Goal: Transaction & Acquisition: Purchase product/service

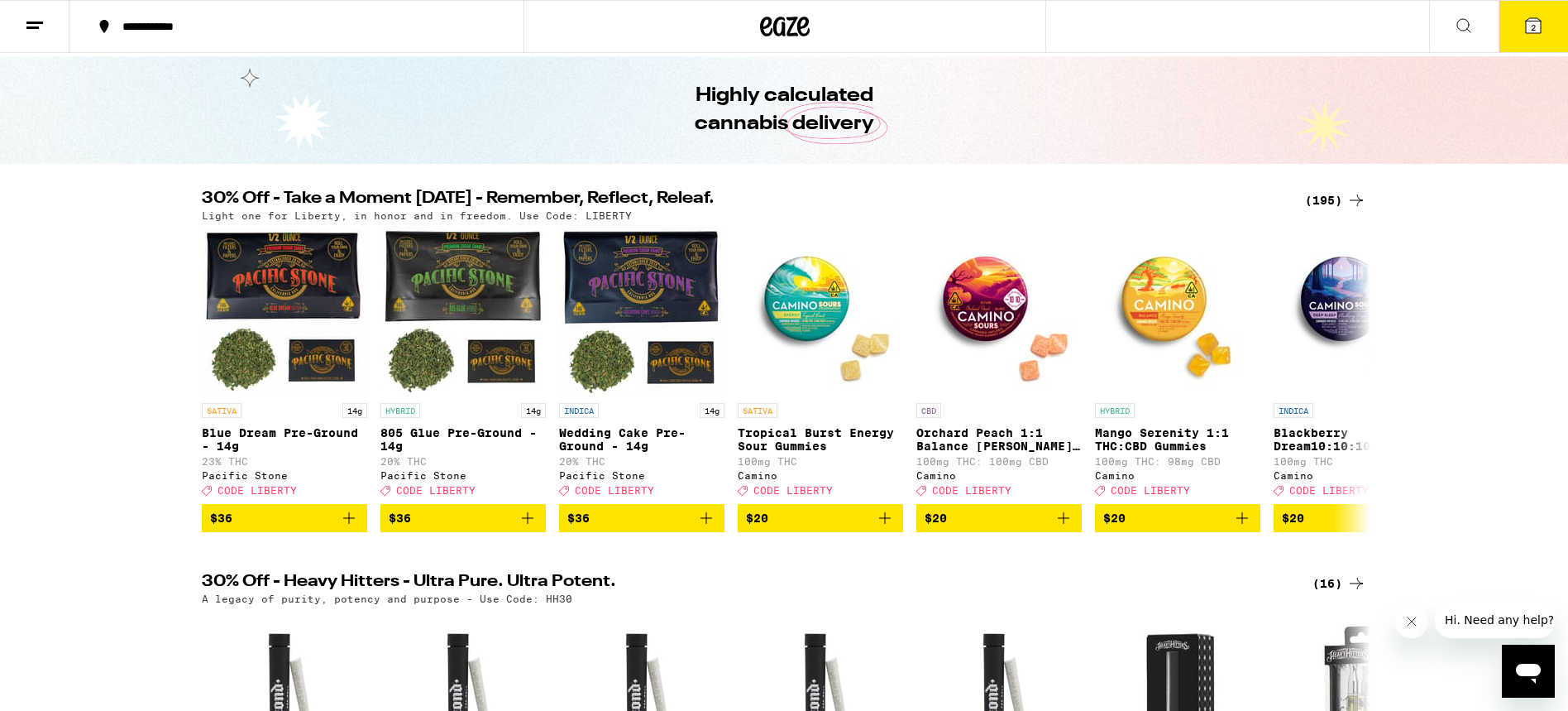
scroll to position [60, 0]
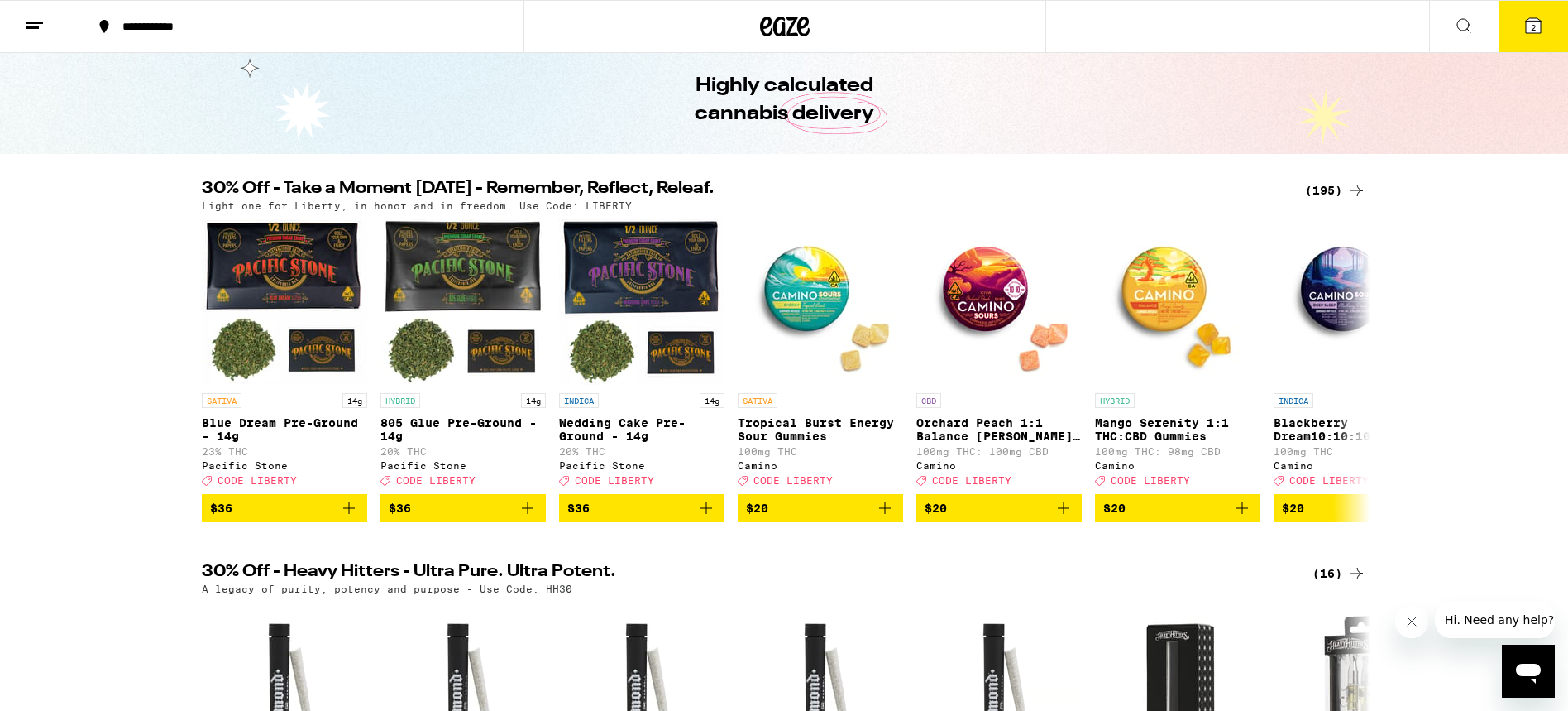
click at [1362, 190] on icon at bounding box center [1357, 191] width 13 height 12
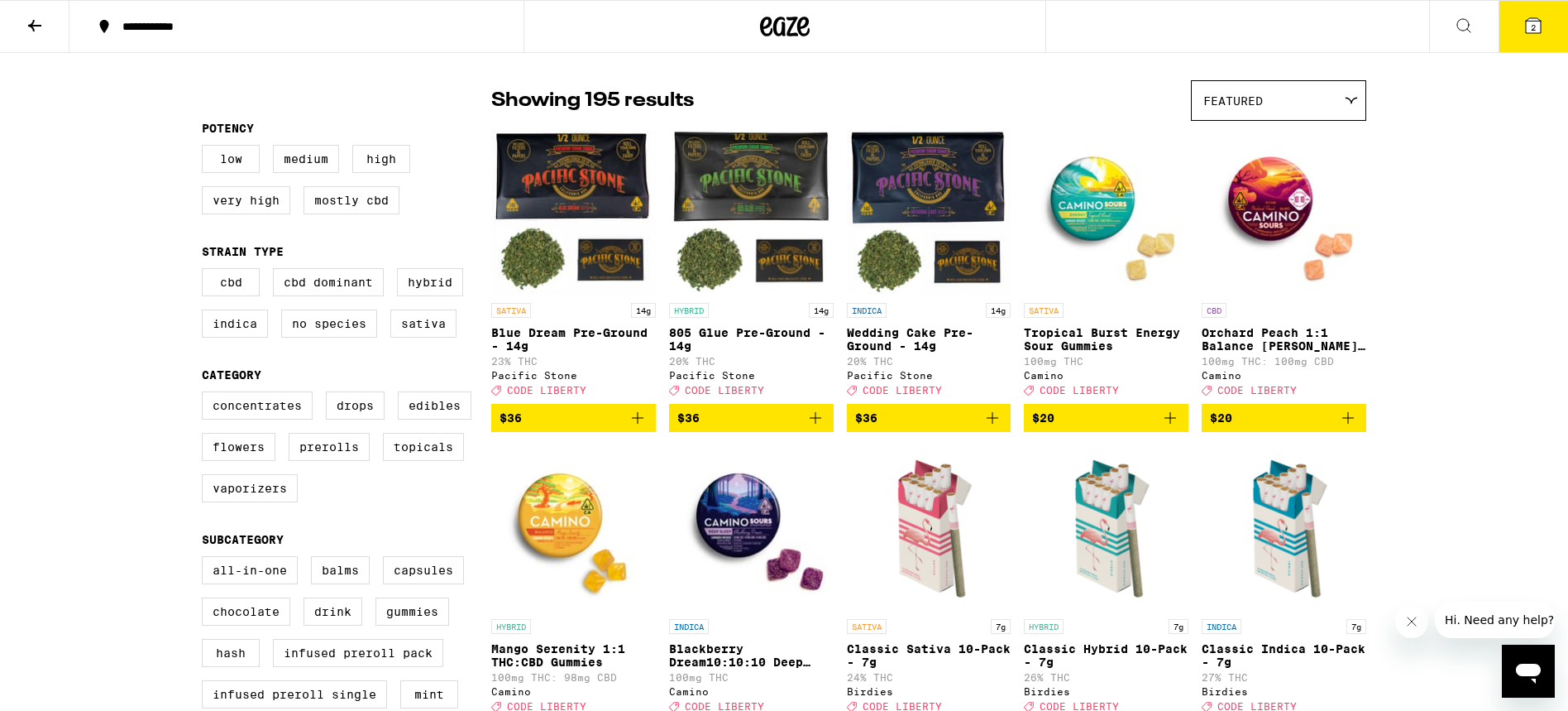
scroll to position [109, 0]
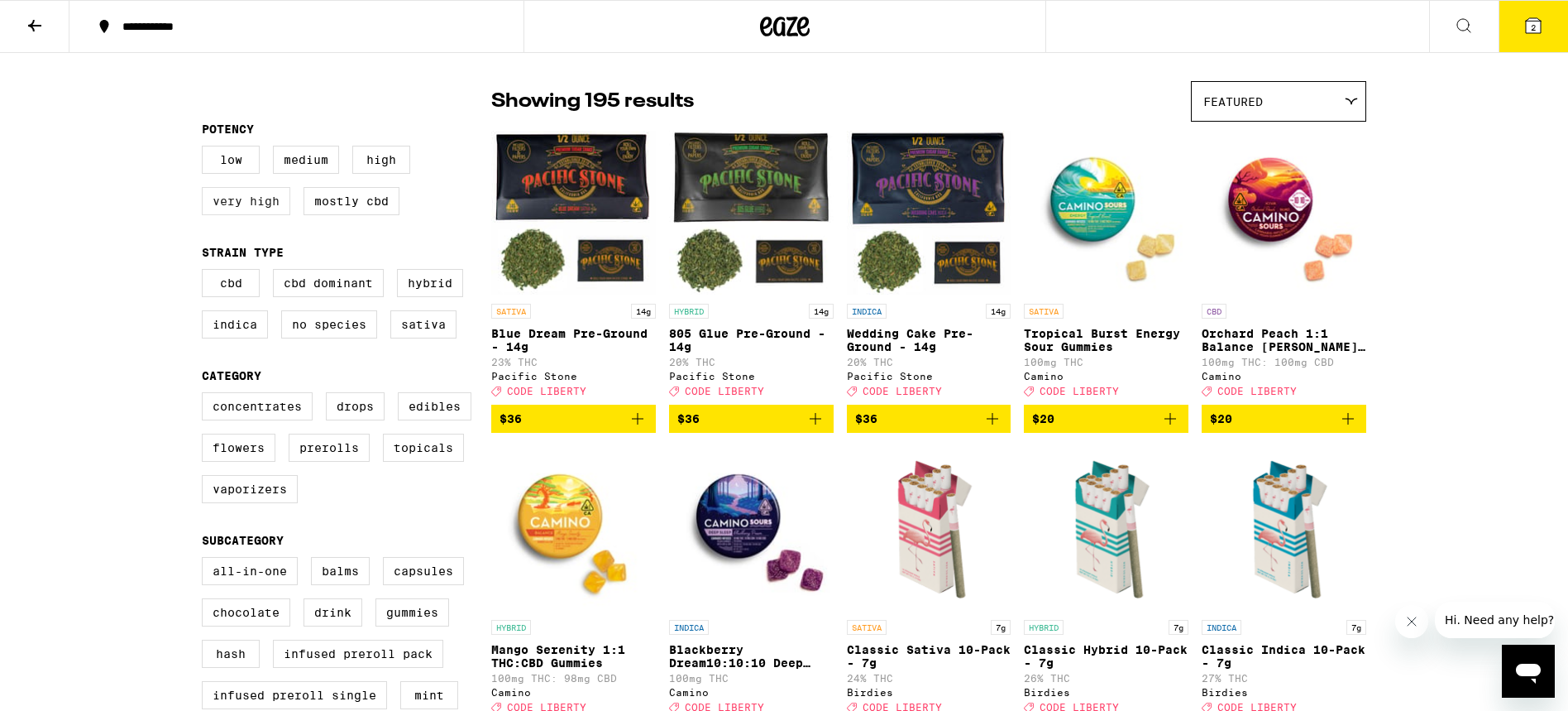
click at [228, 207] on label "Very High" at bounding box center [247, 200] width 89 height 28
click at [206, 149] on input "Very High" at bounding box center [205, 148] width 1 height 1
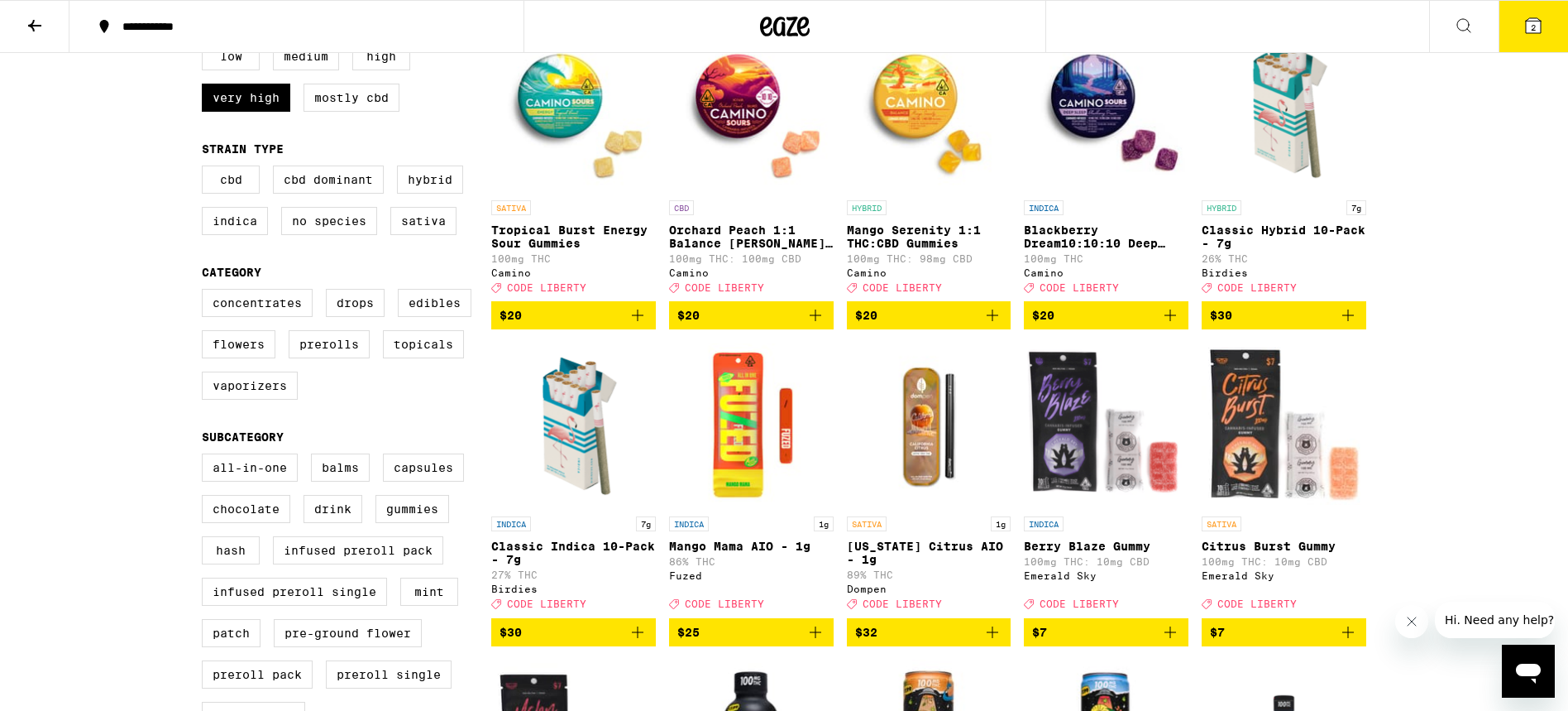
scroll to position [215, 0]
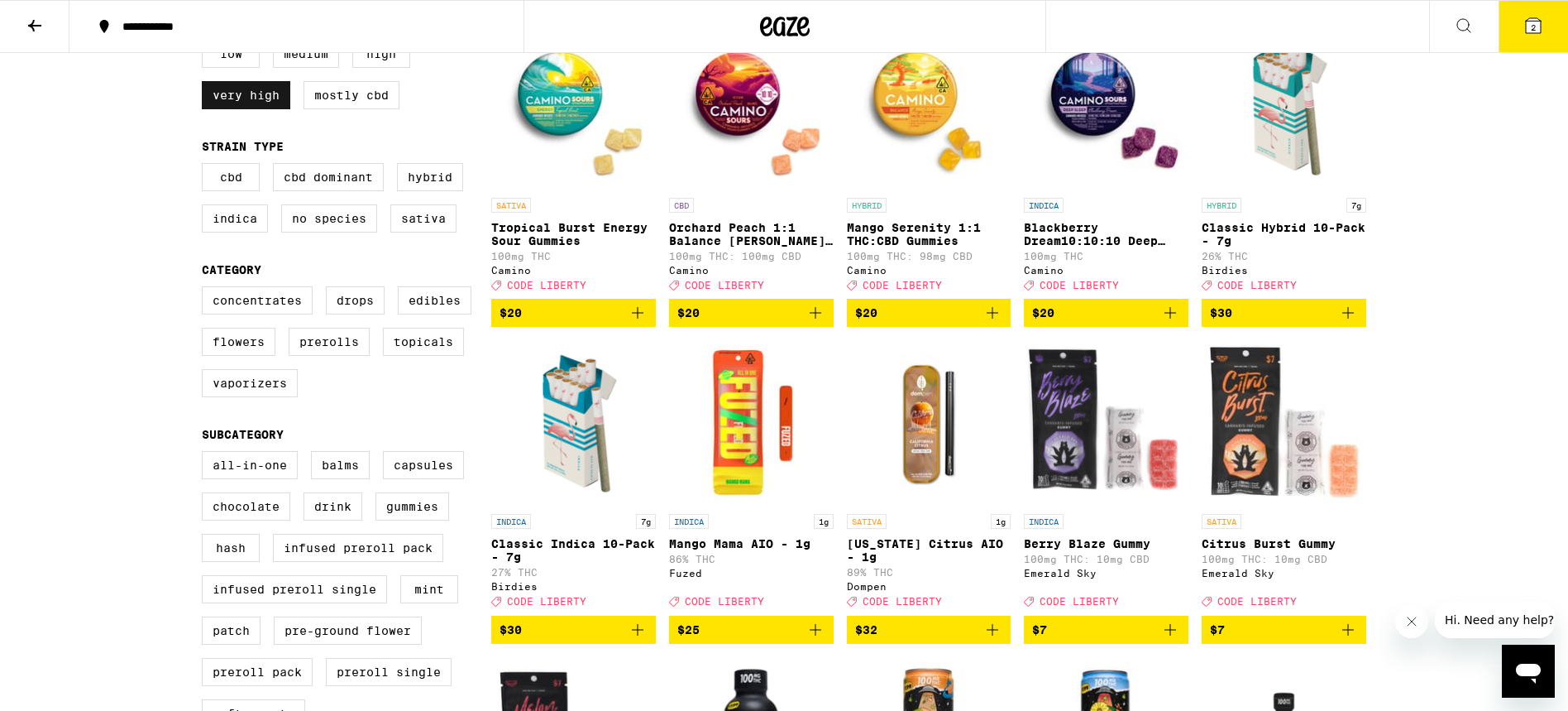
click at [230, 107] on label "Very High" at bounding box center [247, 94] width 89 height 28
click at [206, 43] on input "Very High" at bounding box center [205, 42] width 1 height 1
checkbox input "false"
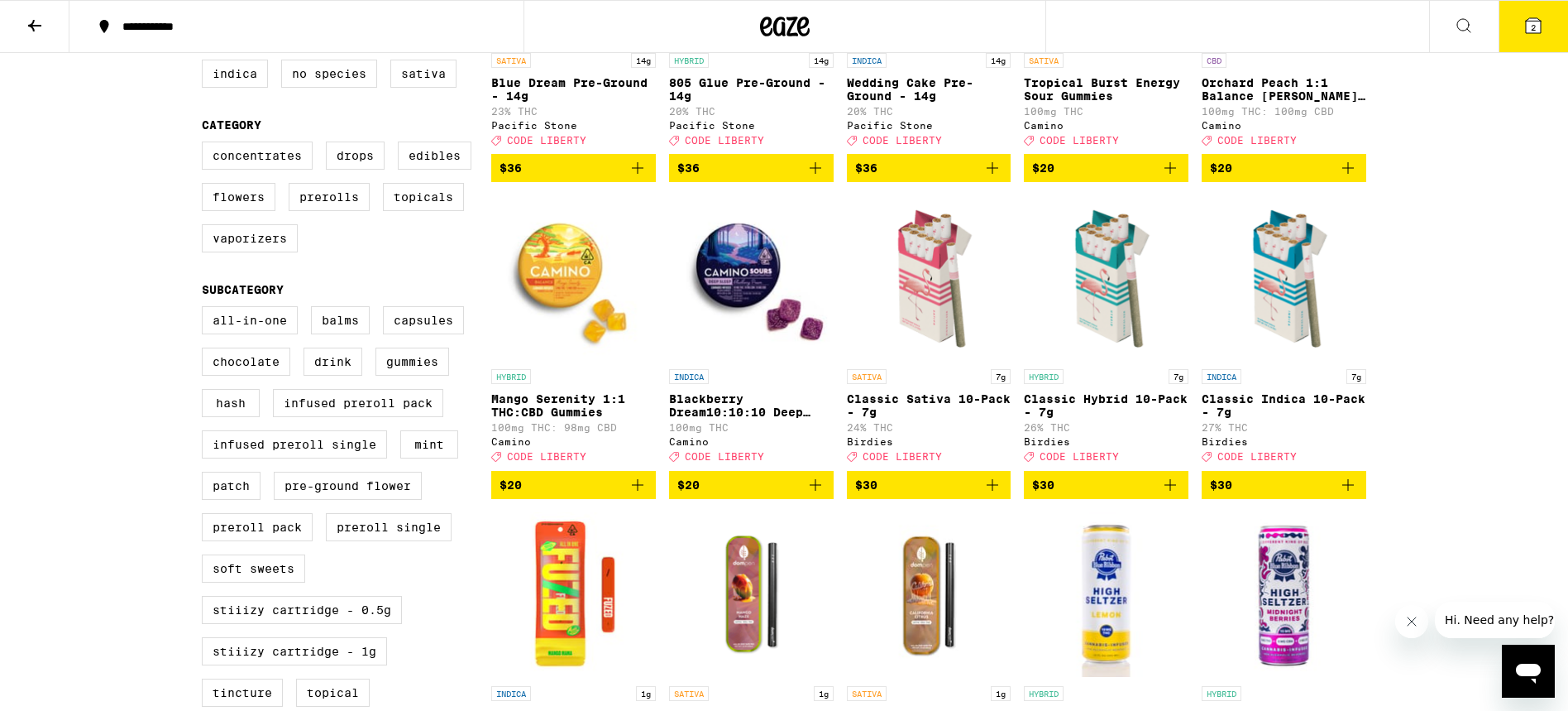
scroll to position [332, 0]
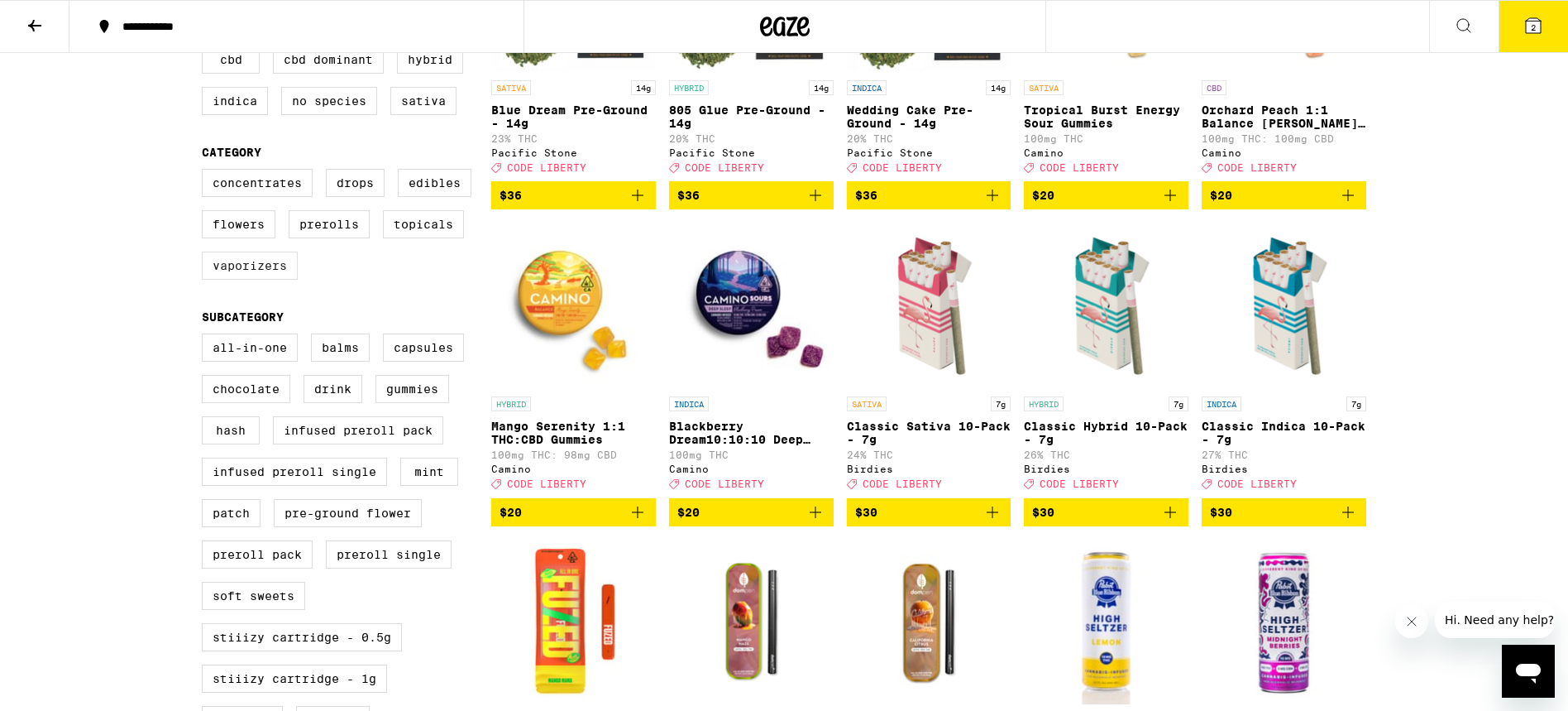
click at [259, 278] on label "Vaporizers" at bounding box center [250, 265] width 96 height 28
click at [206, 172] on input "Vaporizers" at bounding box center [205, 171] width 1 height 1
checkbox input "true"
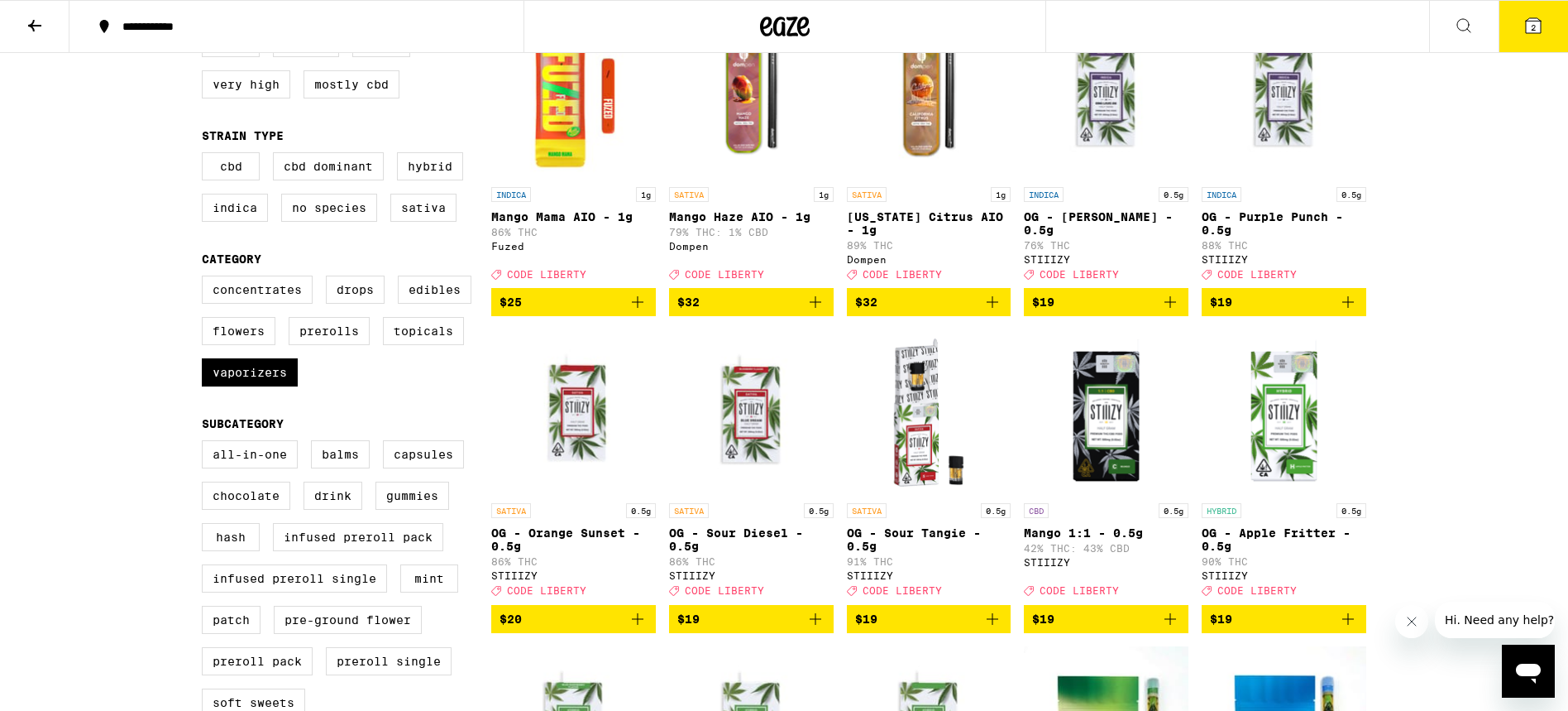
scroll to position [225, 0]
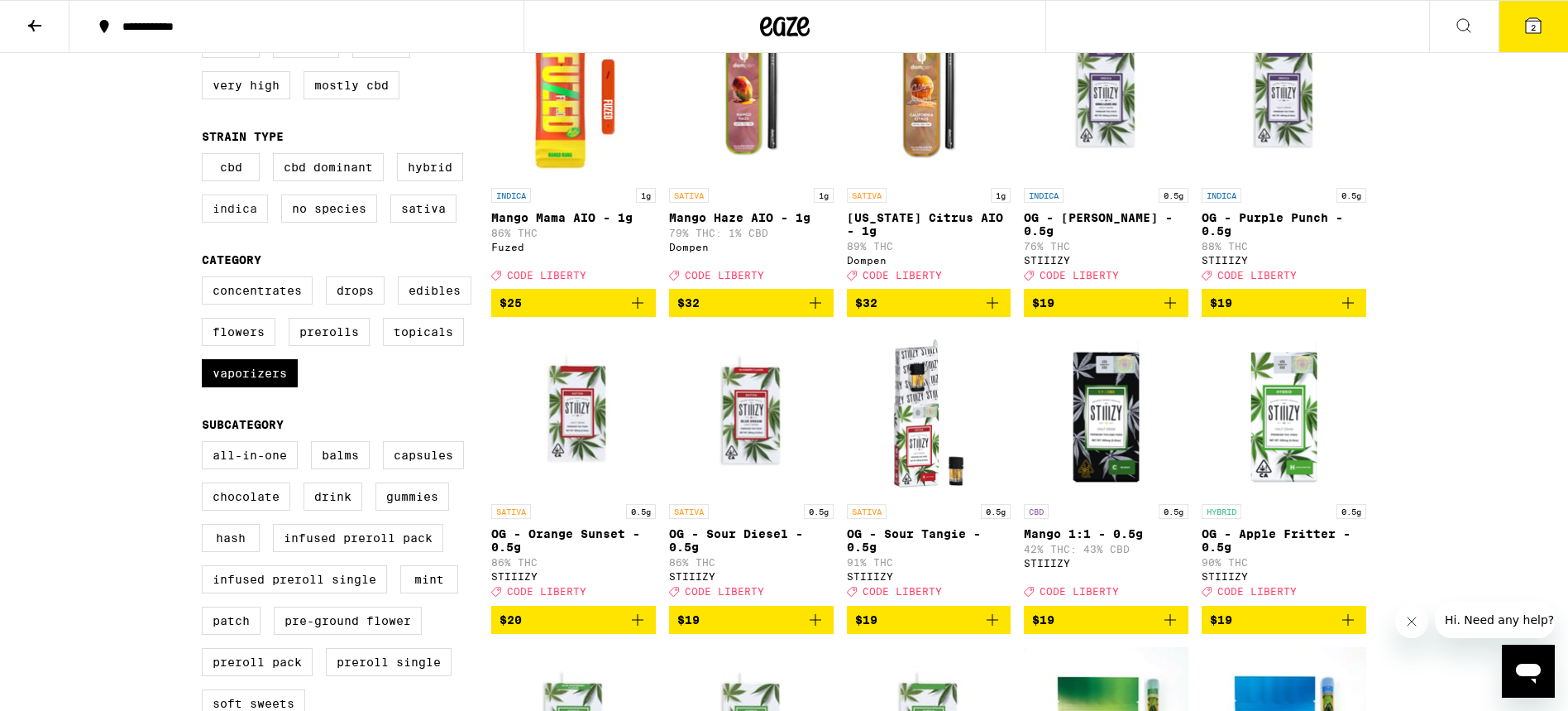
click at [227, 216] on label "Indica" at bounding box center [235, 208] width 66 height 28
click at [206, 156] on input "Indica" at bounding box center [205, 155] width 1 height 1
checkbox input "true"
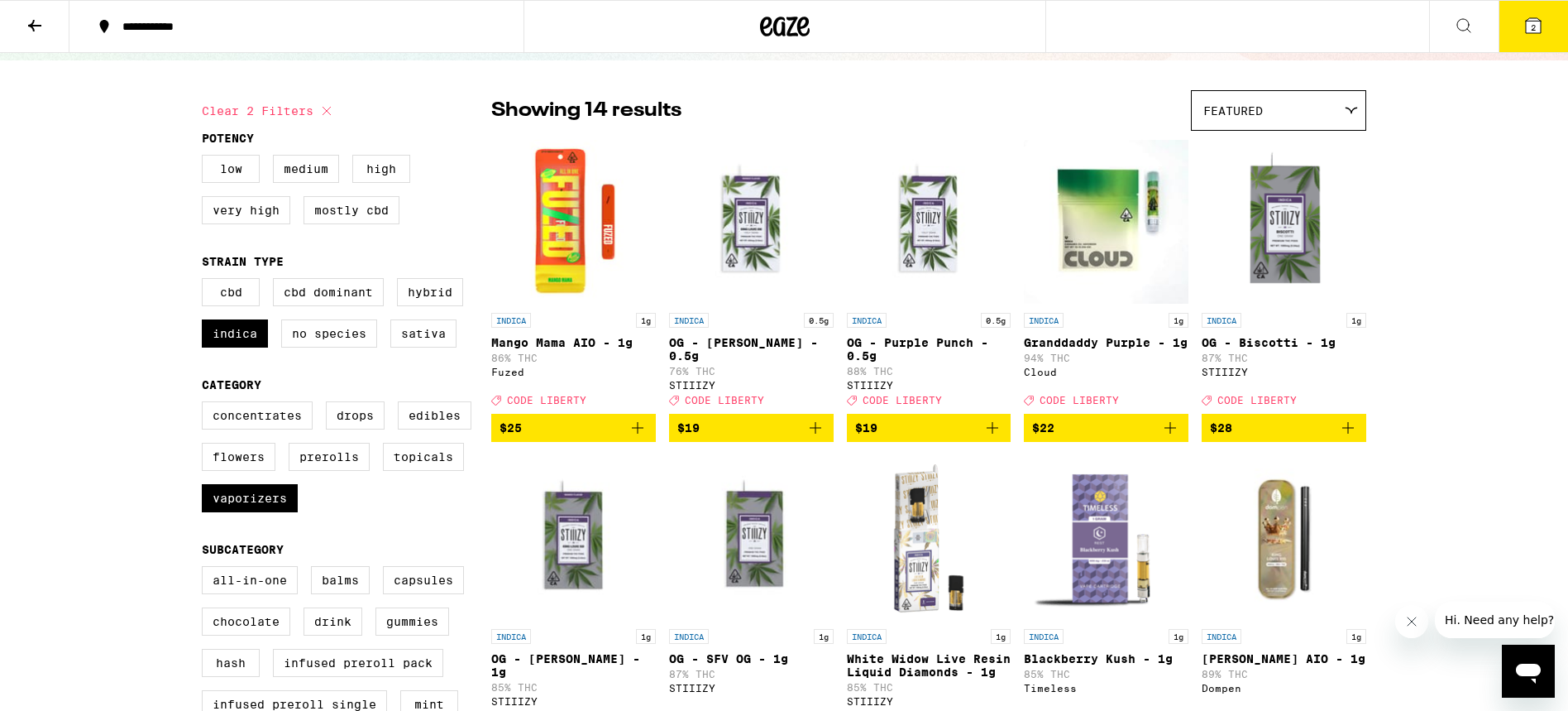
scroll to position [101, 0]
click at [230, 219] on label "Very High" at bounding box center [247, 209] width 89 height 28
click at [206, 157] on input "Very High" at bounding box center [205, 156] width 1 height 1
checkbox input "true"
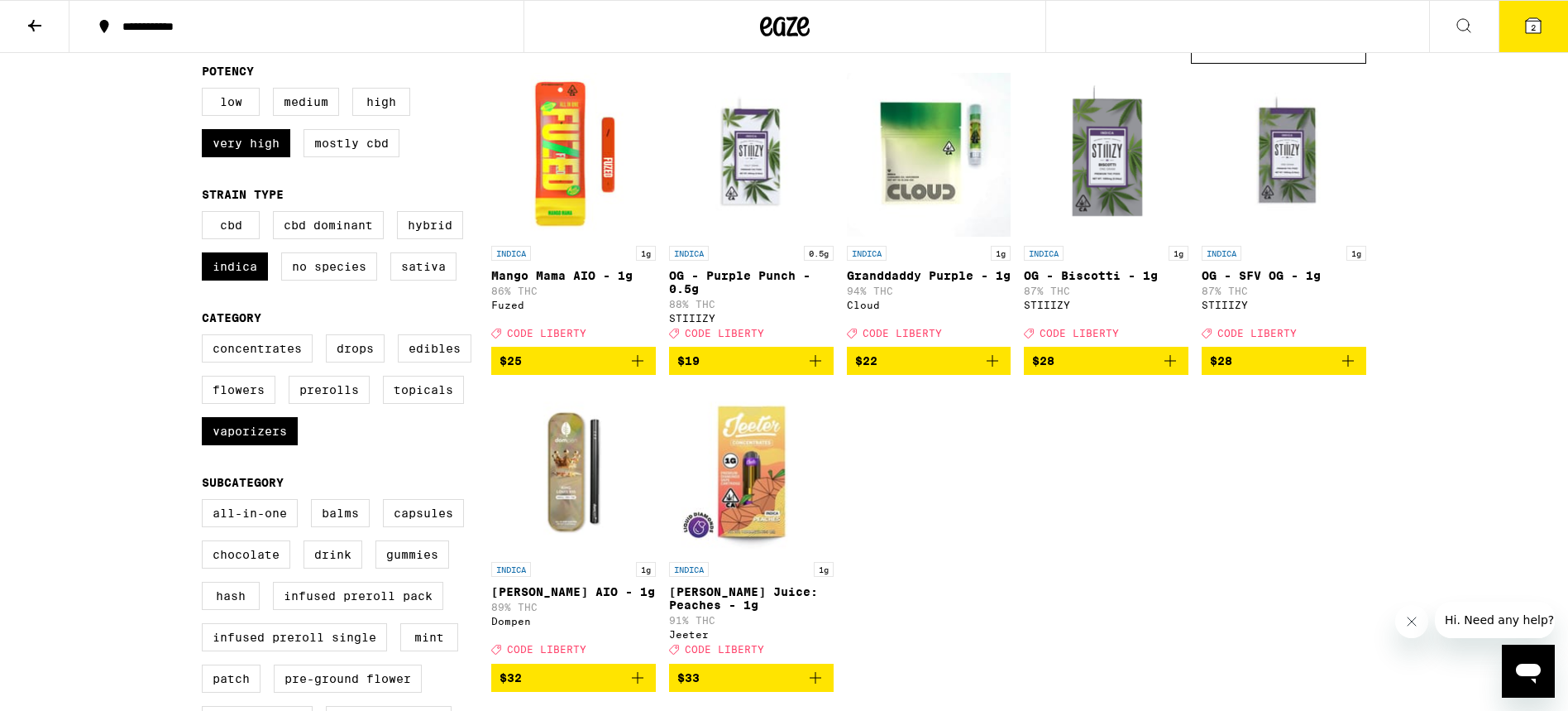
scroll to position [148, 0]
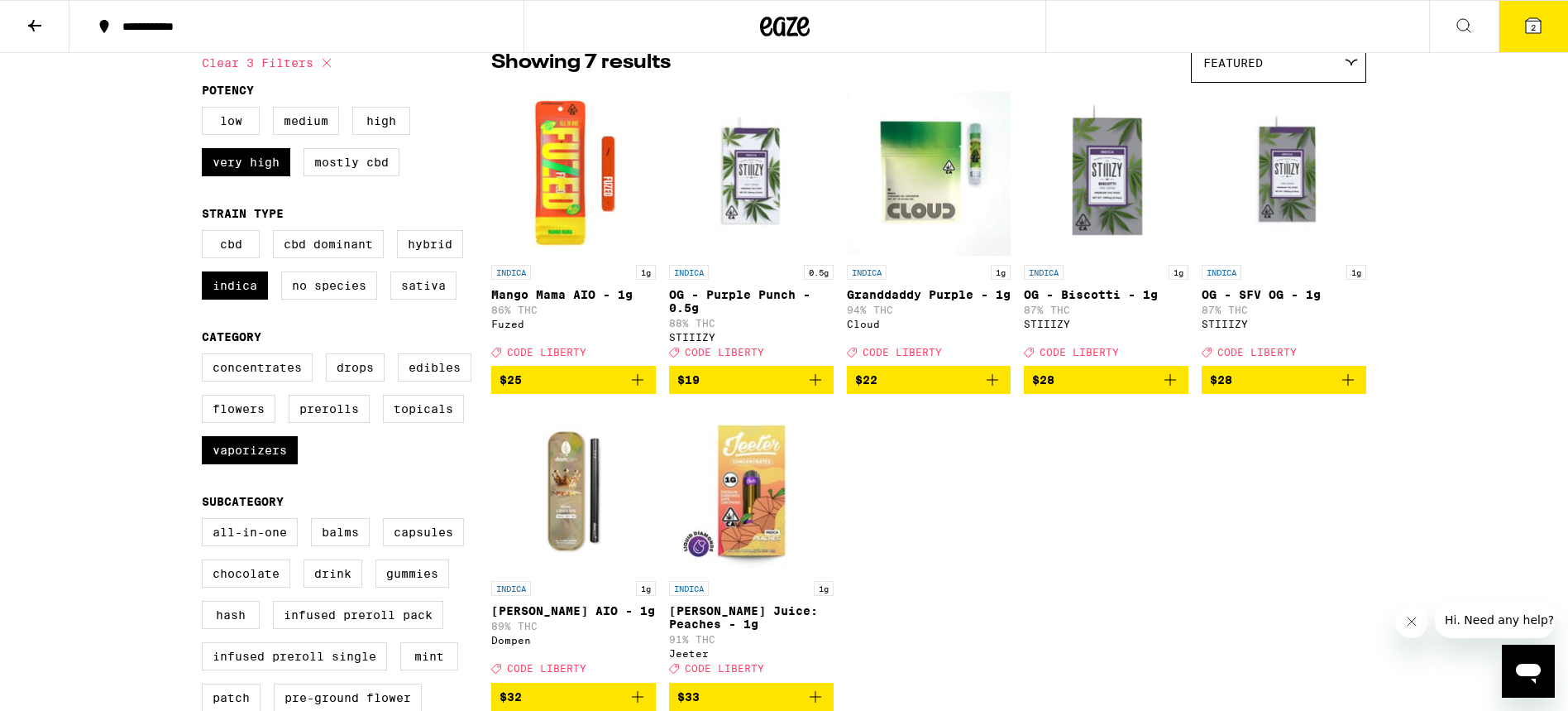
click at [554, 161] on img "Open page for Mango Mama AIO - 1g from Fuzed" at bounding box center [573, 173] width 165 height 166
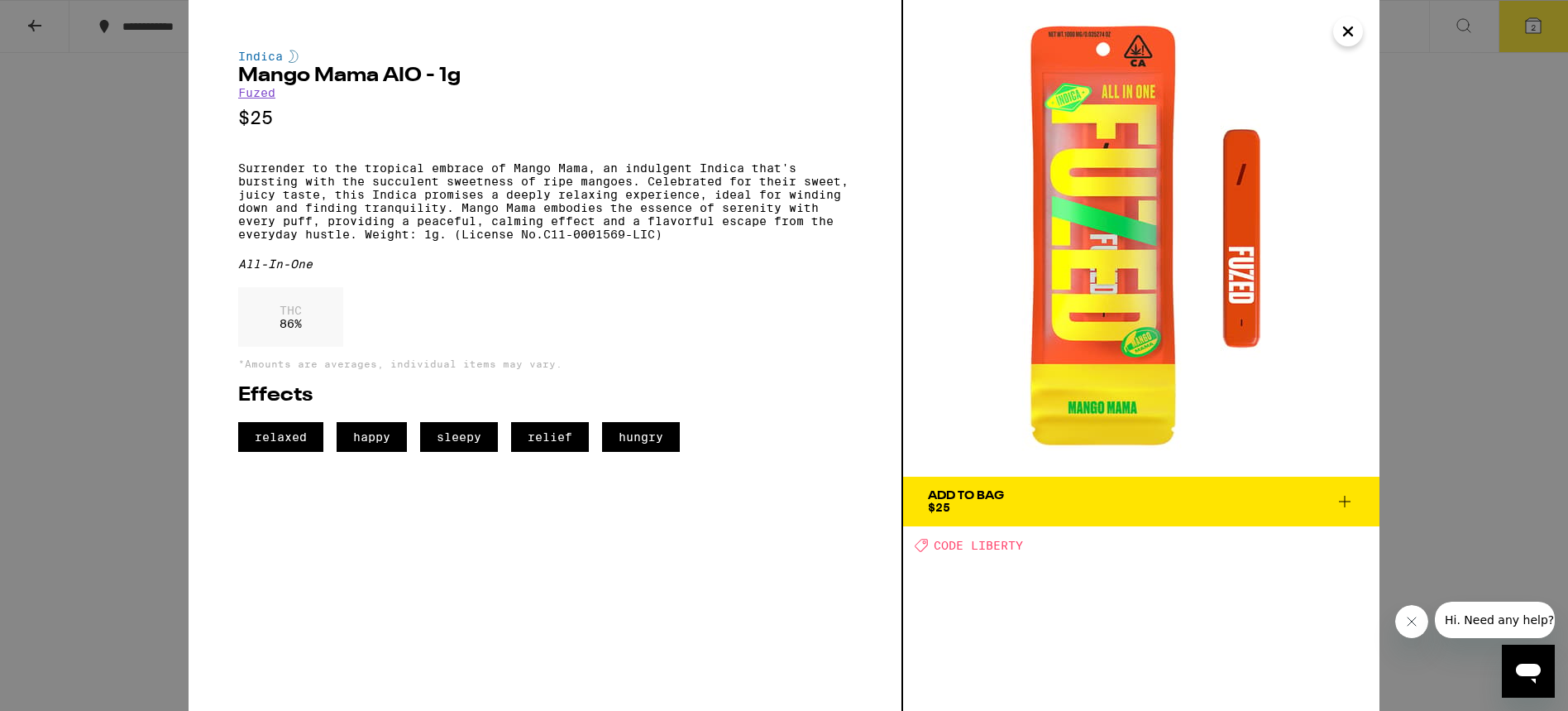
click at [39, 32] on div "Indica Mango Mama AIO - 1g Fuzed $25 Surrender to the tropical embrace of Mango…" at bounding box center [784, 356] width 1568 height 711
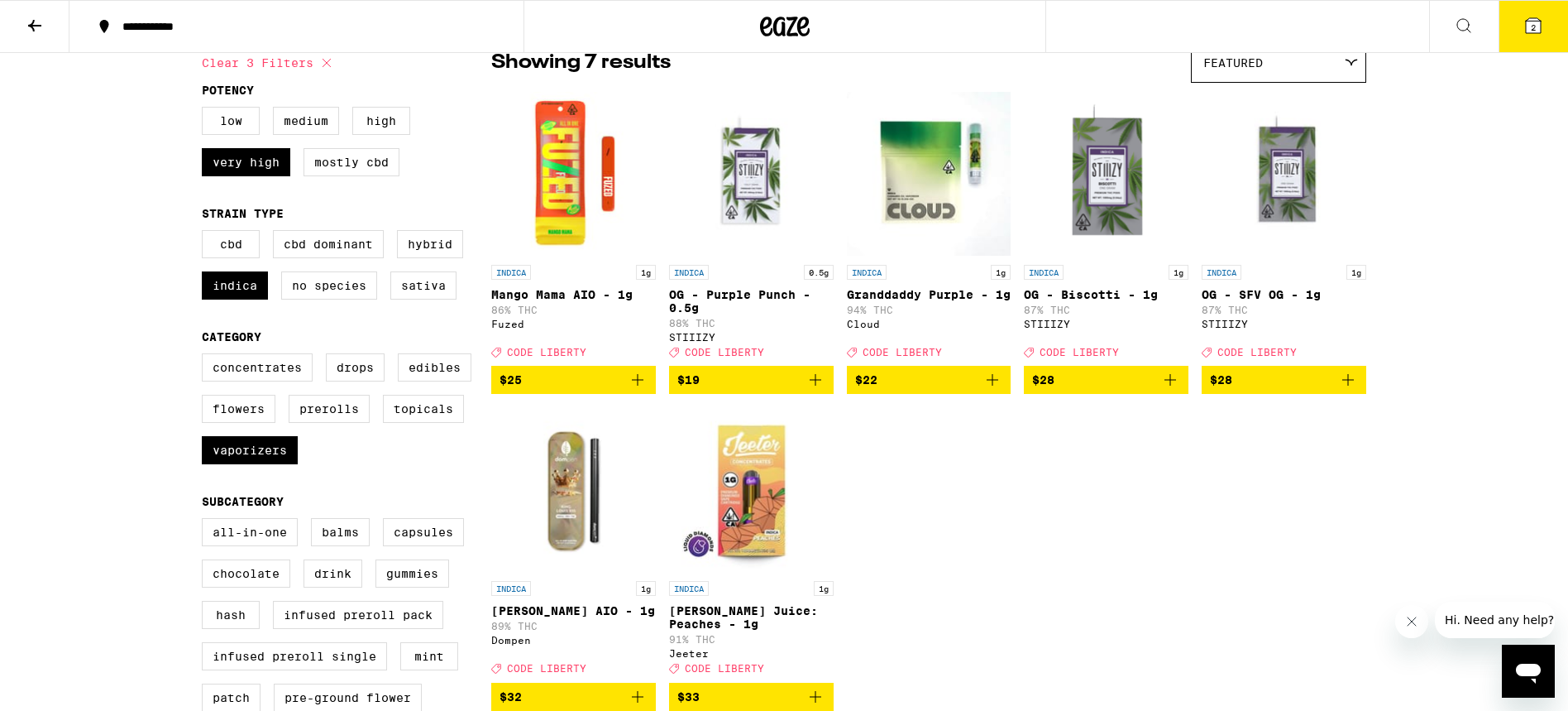
click at [754, 170] on img "Open page for OG - Purple Punch - 0.5g from STIIIZY" at bounding box center [751, 173] width 165 height 166
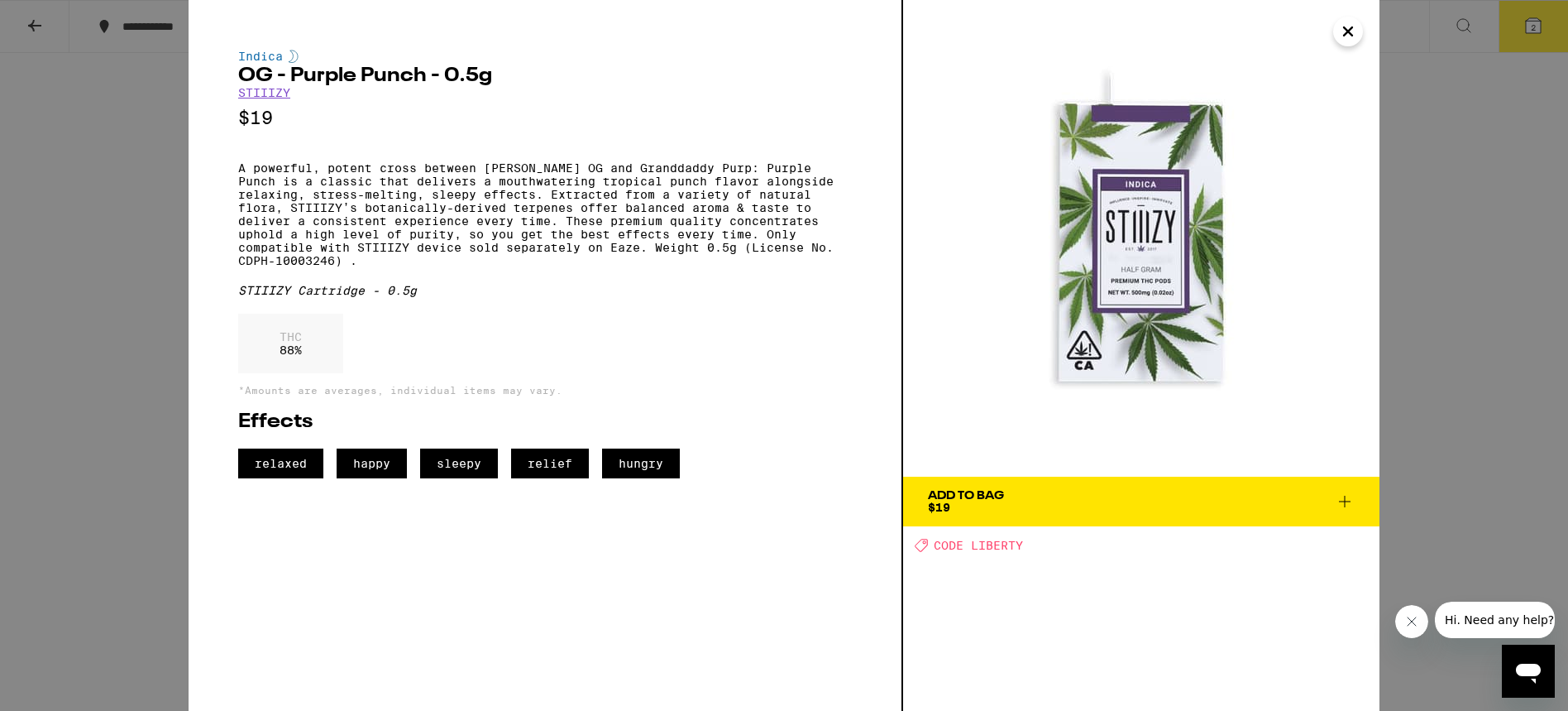
click at [111, 110] on div "Indica OG - Purple Punch - 0.5g STIIIZY $19 A powerful, potent cross between [P…" at bounding box center [784, 356] width 1568 height 711
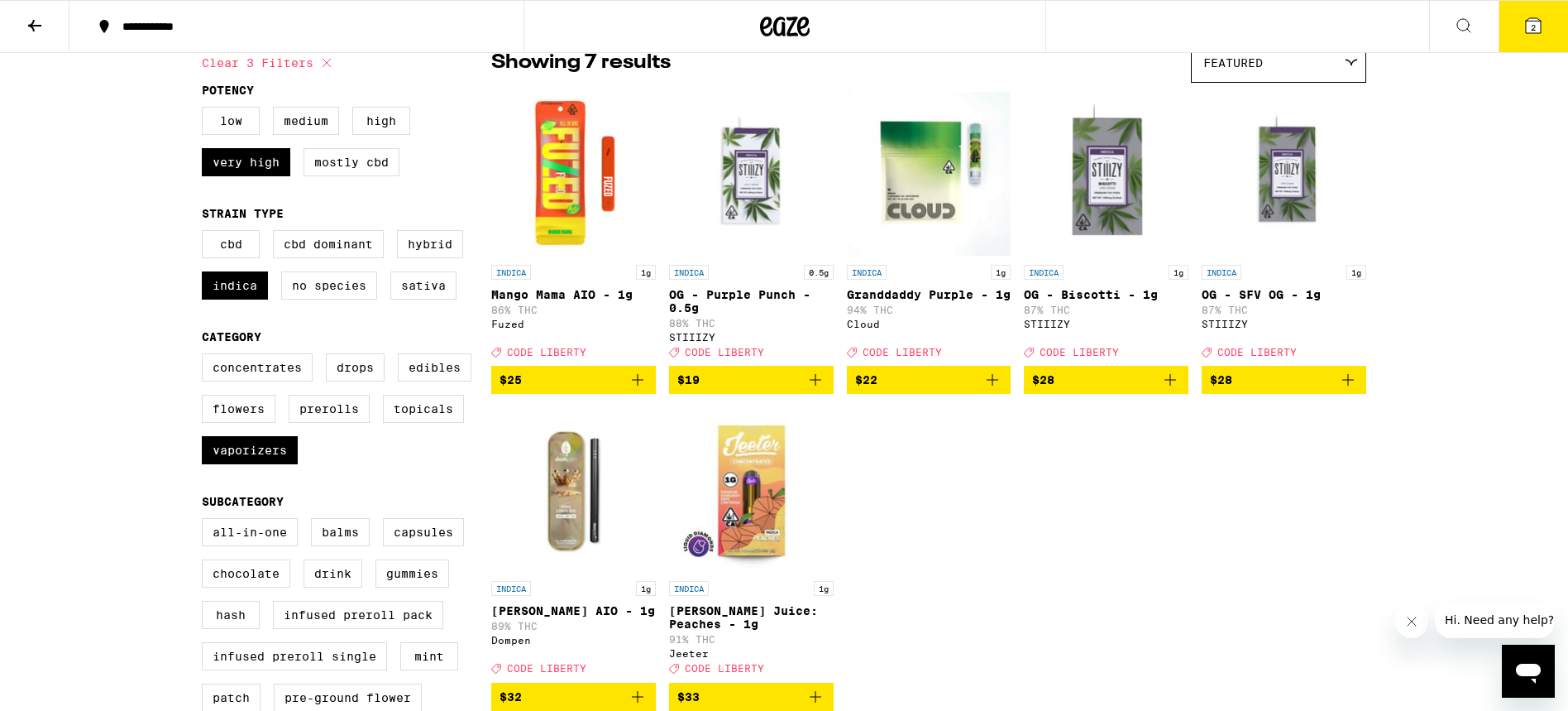
click at [882, 315] on p "94% THC" at bounding box center [928, 309] width 165 height 11
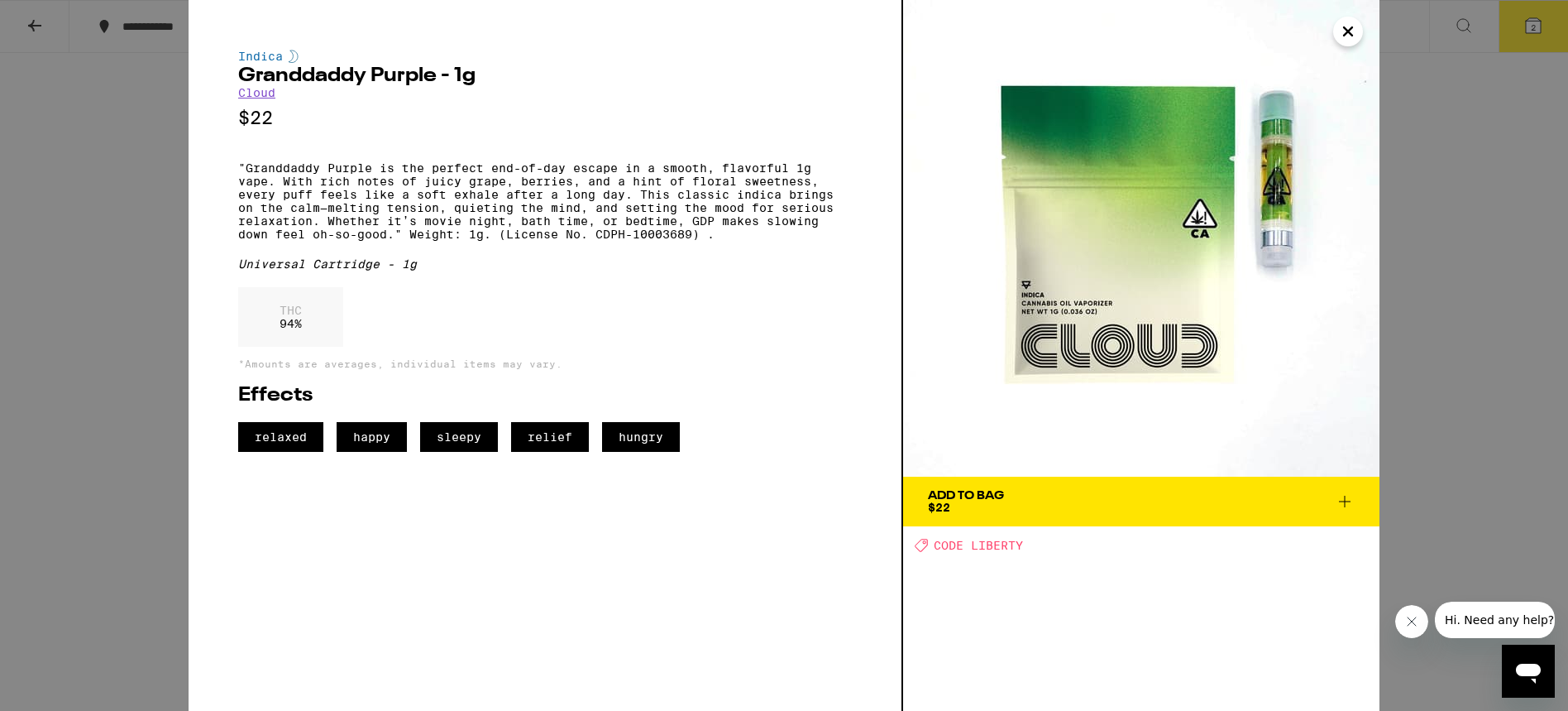
click at [86, 92] on div "Indica Granddaddy Purple - 1g Cloud $22 "Granddaddy Purple is the perfect end-o…" at bounding box center [784, 356] width 1568 height 711
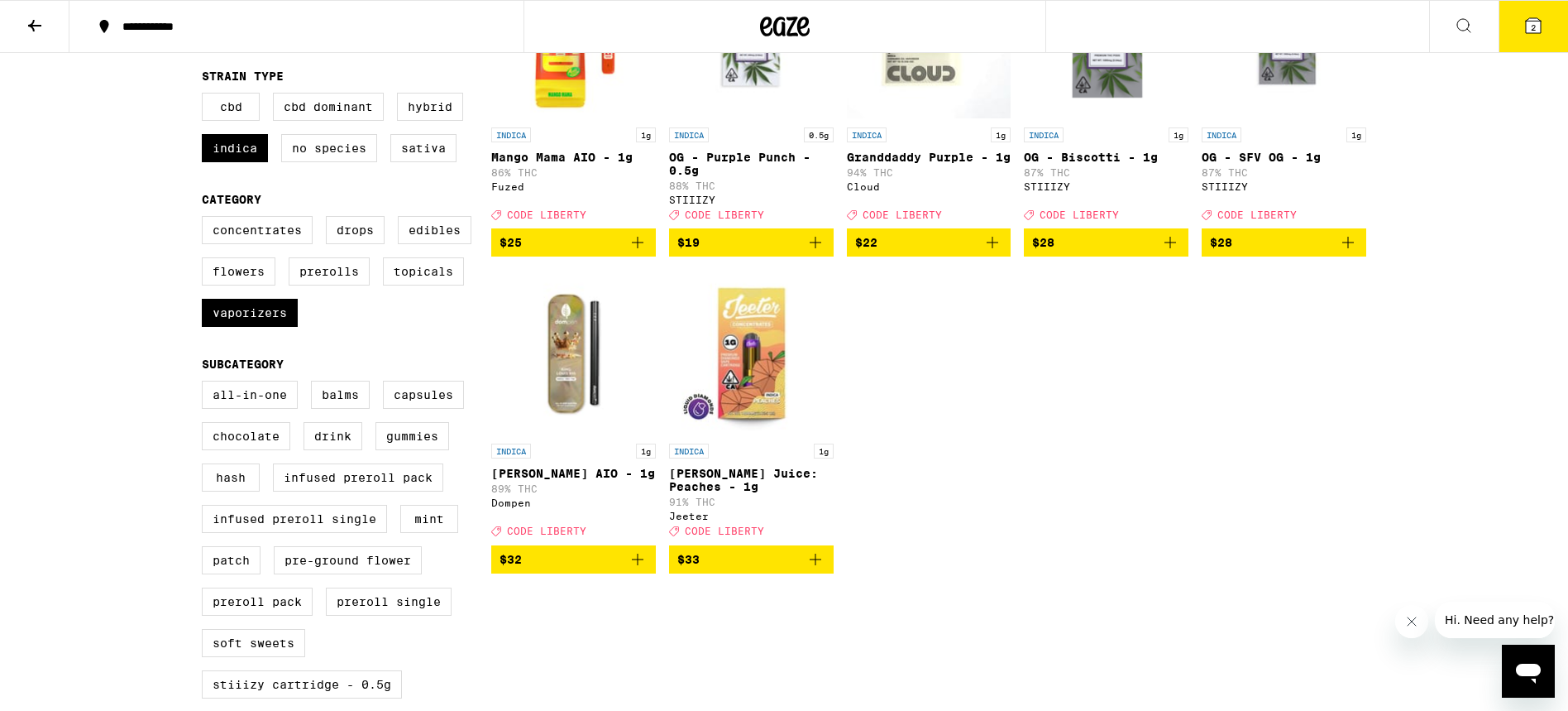
scroll to position [286, 0]
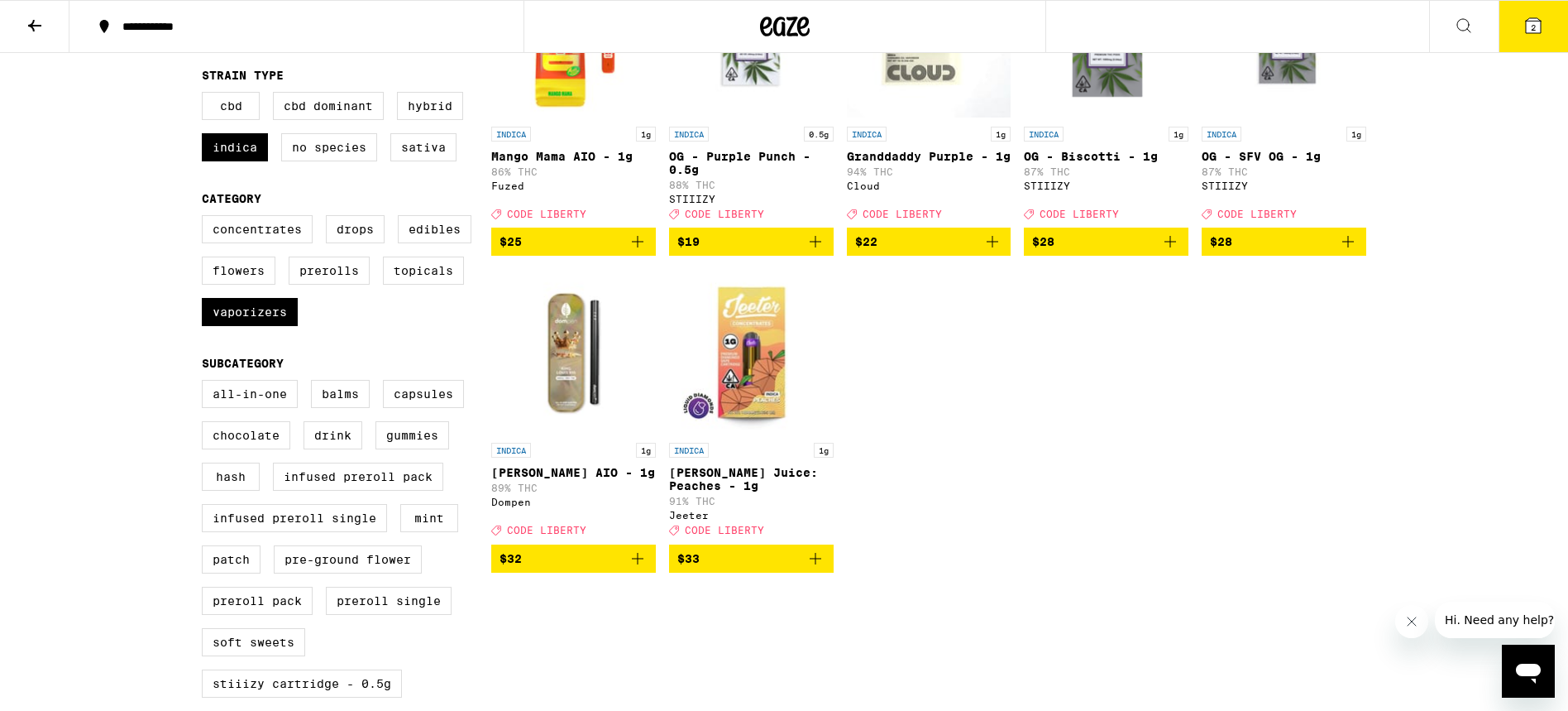
click at [770, 378] on img "Open page for Jeeter Juice: Peaches - 1g from Jeeter" at bounding box center [751, 352] width 165 height 166
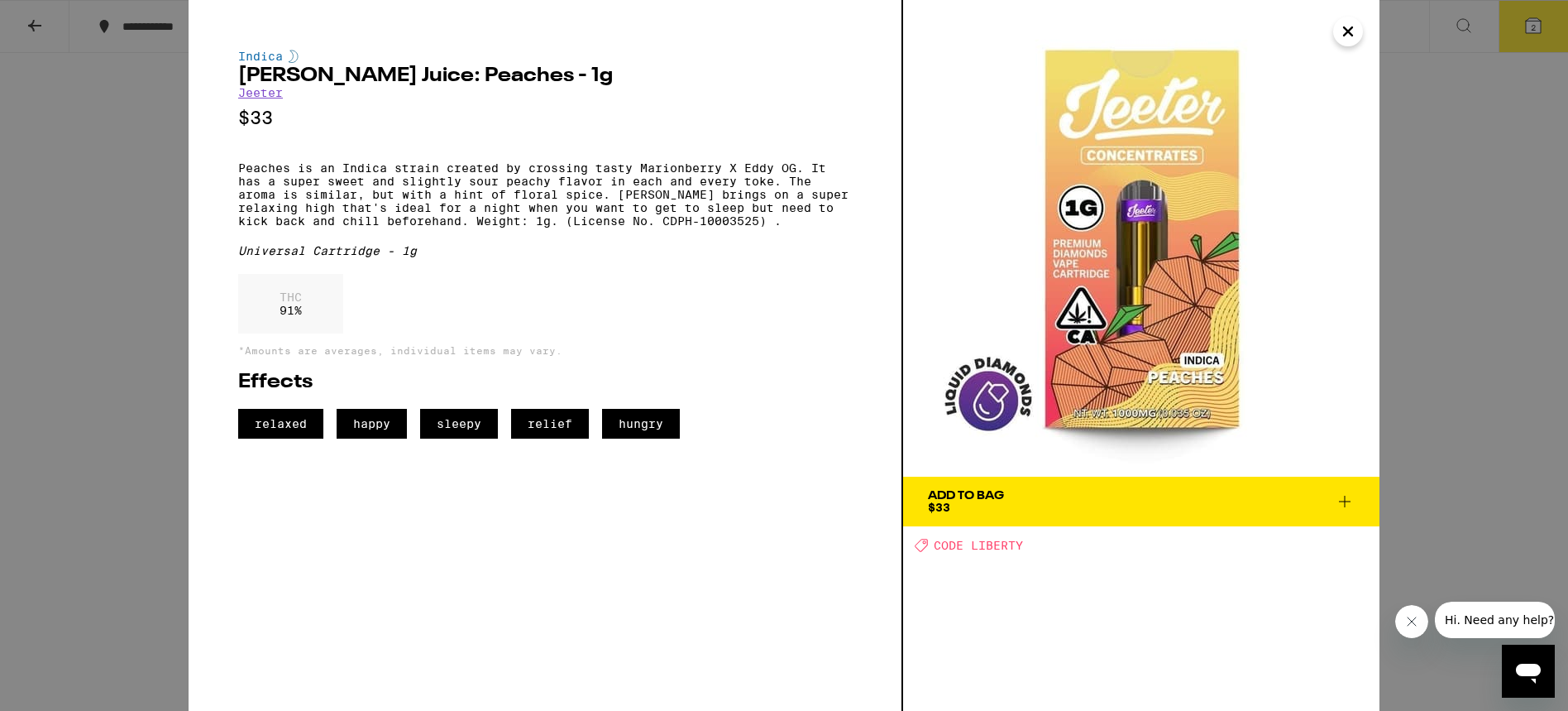
drag, startPoint x: 496, startPoint y: 216, endPoint x: 448, endPoint y: 200, distance: 50.6
click at [473, 208] on p "Peaches is an Indica strain created by crossing tasty Marionberry X Eddy OG. It…" at bounding box center [544, 194] width 614 height 66
click at [144, 115] on div "Indica [PERSON_NAME] Juice: Peaches - 1g [PERSON_NAME] $33 Peaches is an Indica…" at bounding box center [784, 356] width 1568 height 711
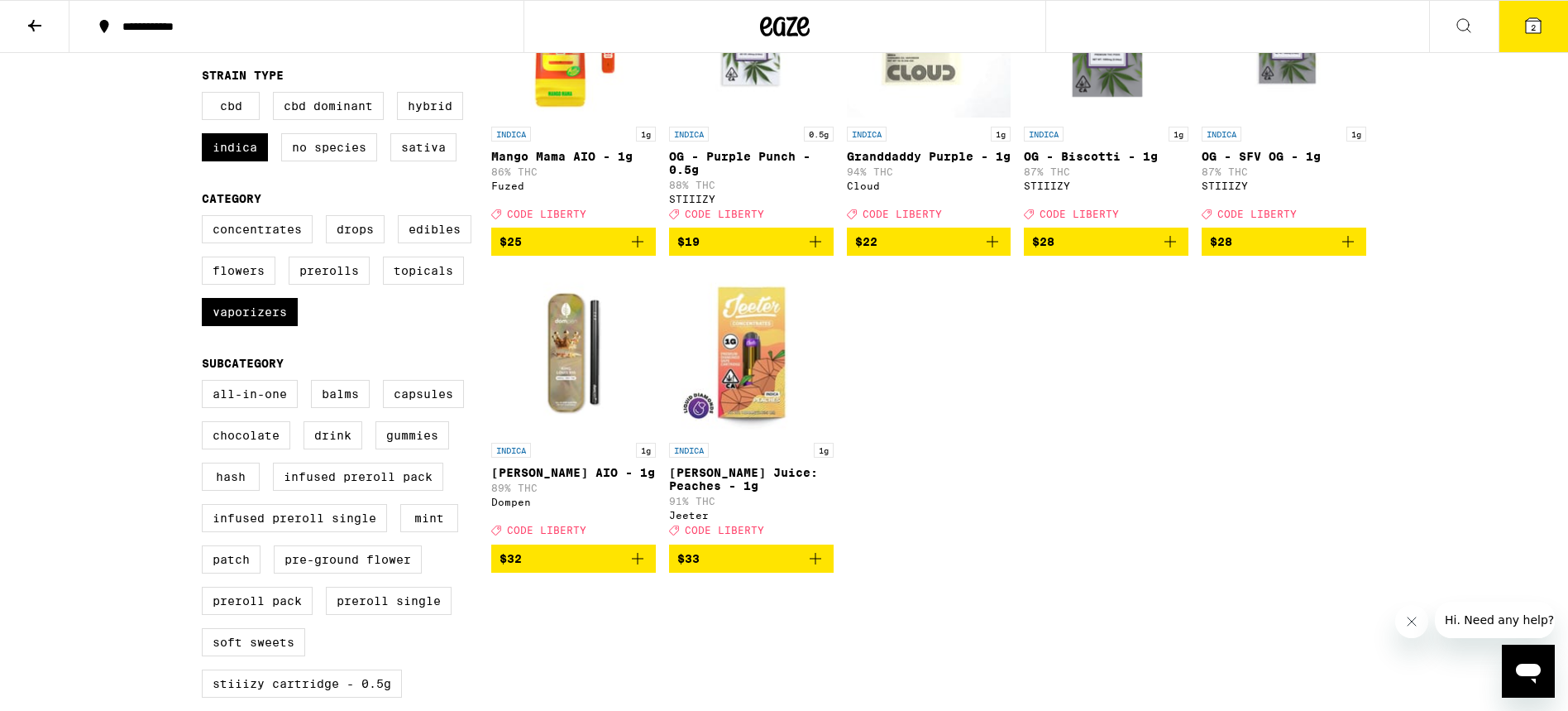
click at [586, 348] on img "Open page for King Louis XIII AIO - 1g from Dompen" at bounding box center [573, 352] width 165 height 166
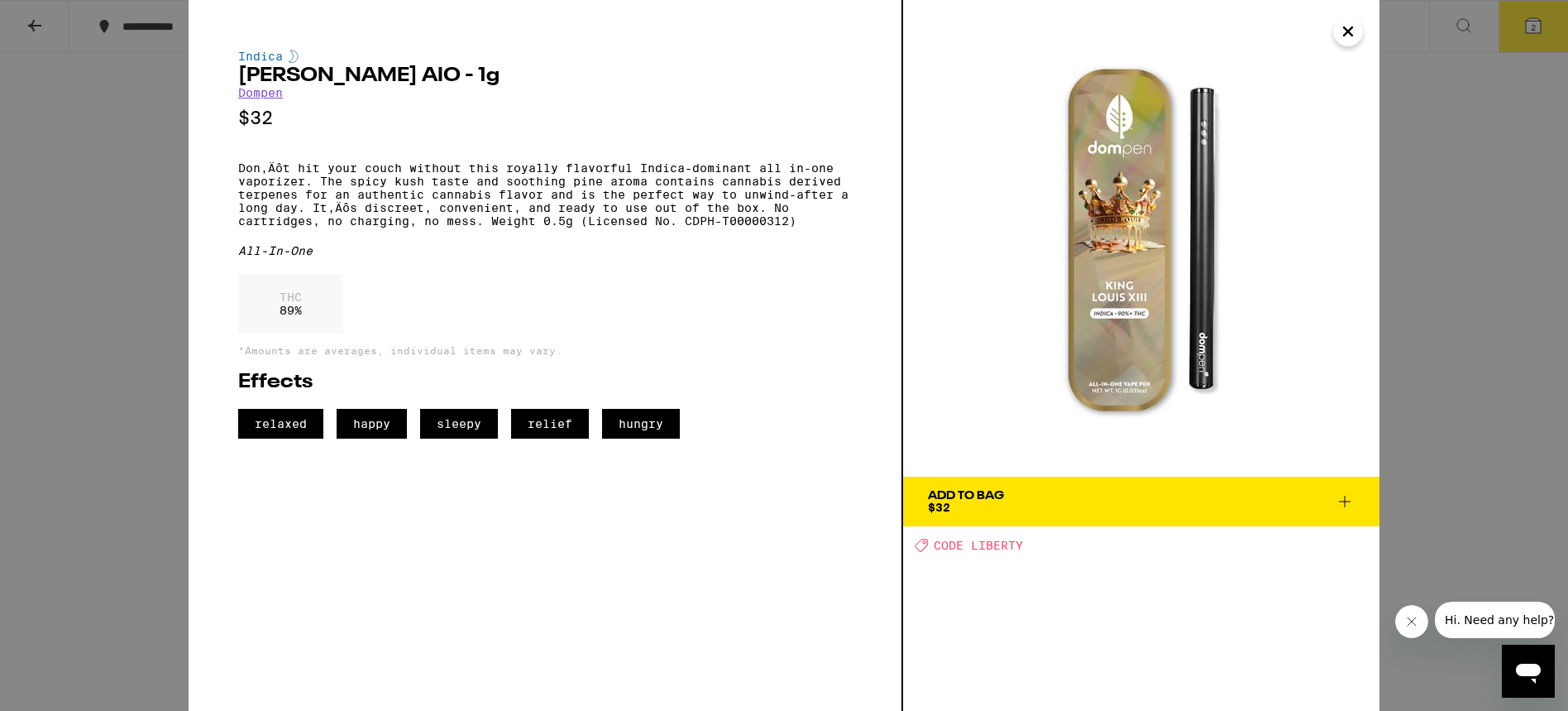
click at [145, 185] on div "Indica [PERSON_NAME] AIO - 1g Dompen $32 Don‚Äôt hit your couch without this ro…" at bounding box center [784, 356] width 1568 height 711
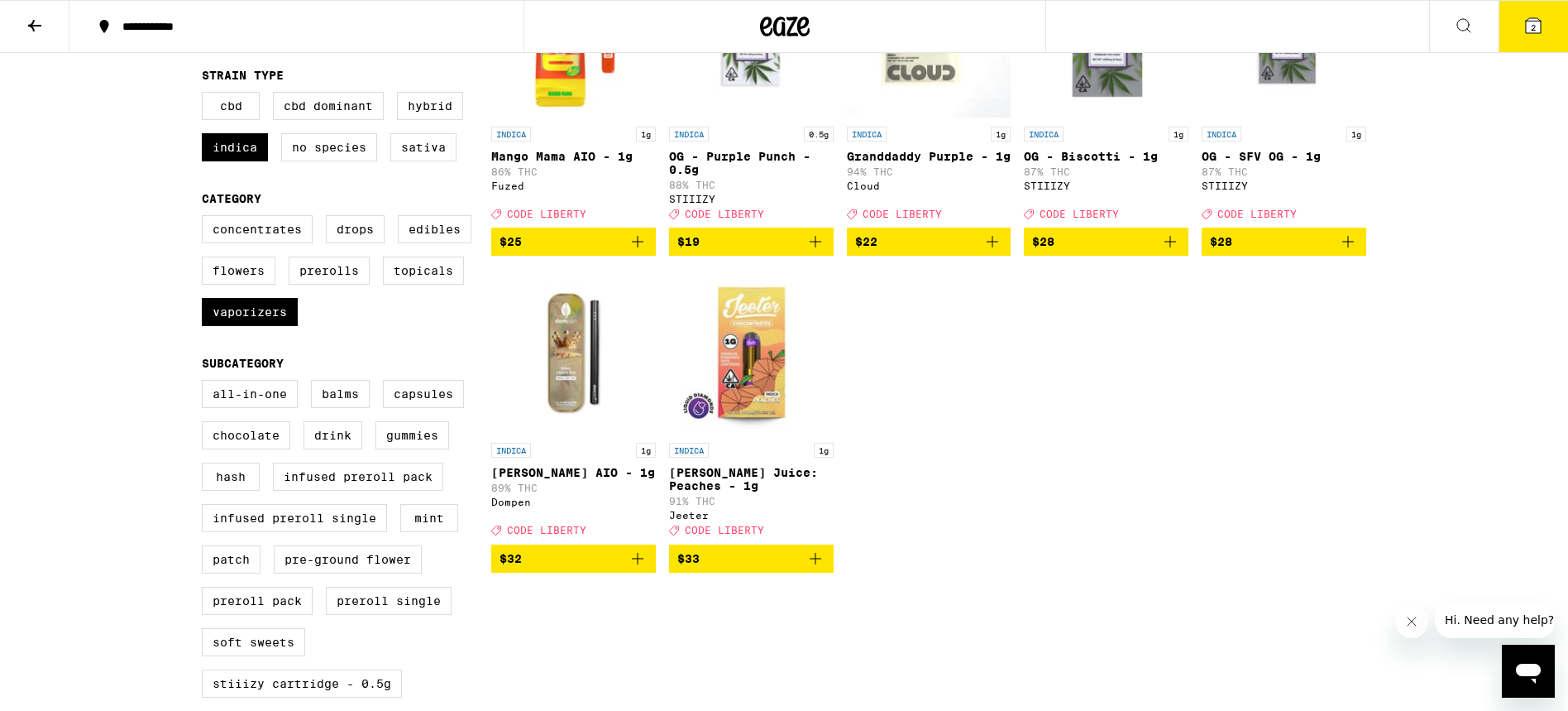
click at [27, 20] on icon at bounding box center [35, 25] width 20 height 20
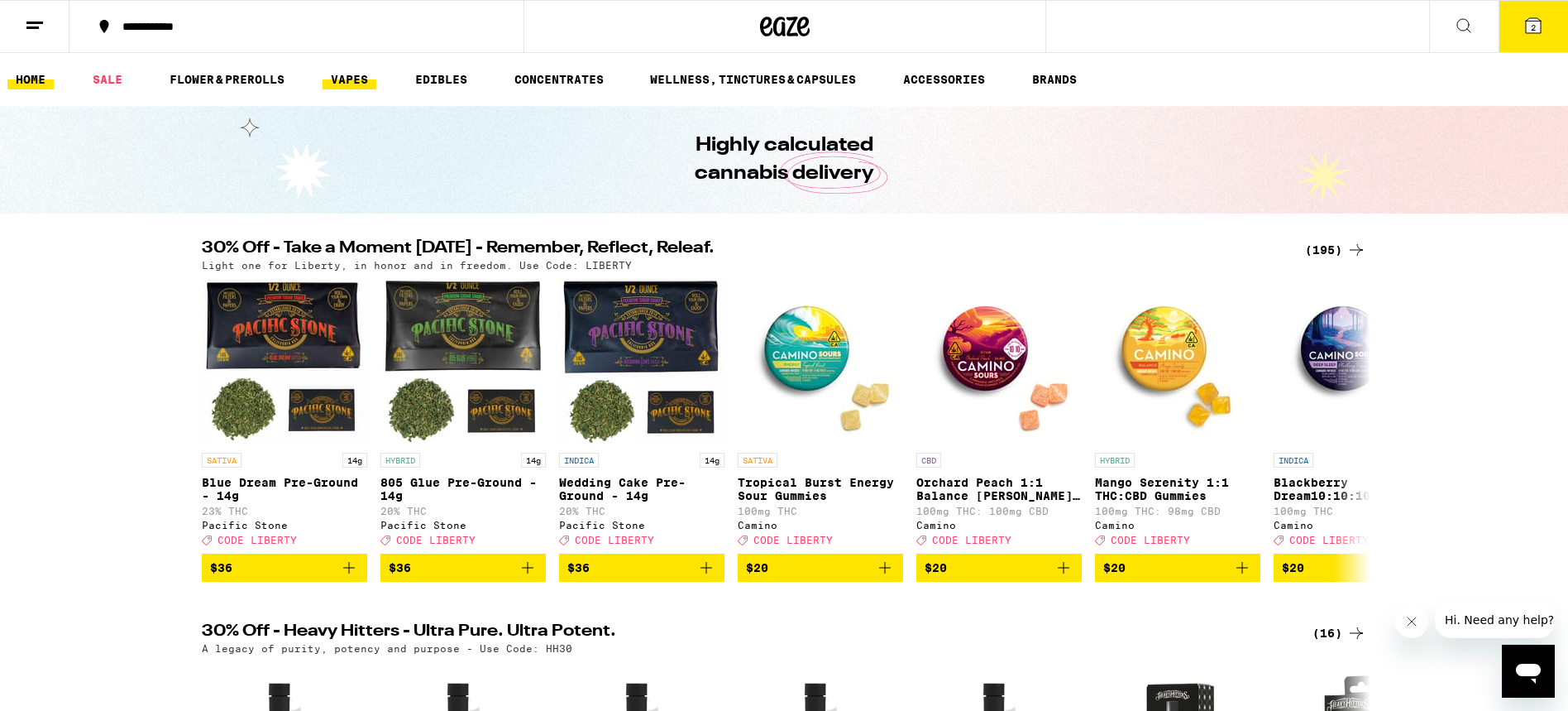
click at [348, 75] on link "VAPES" at bounding box center [350, 79] width 54 height 20
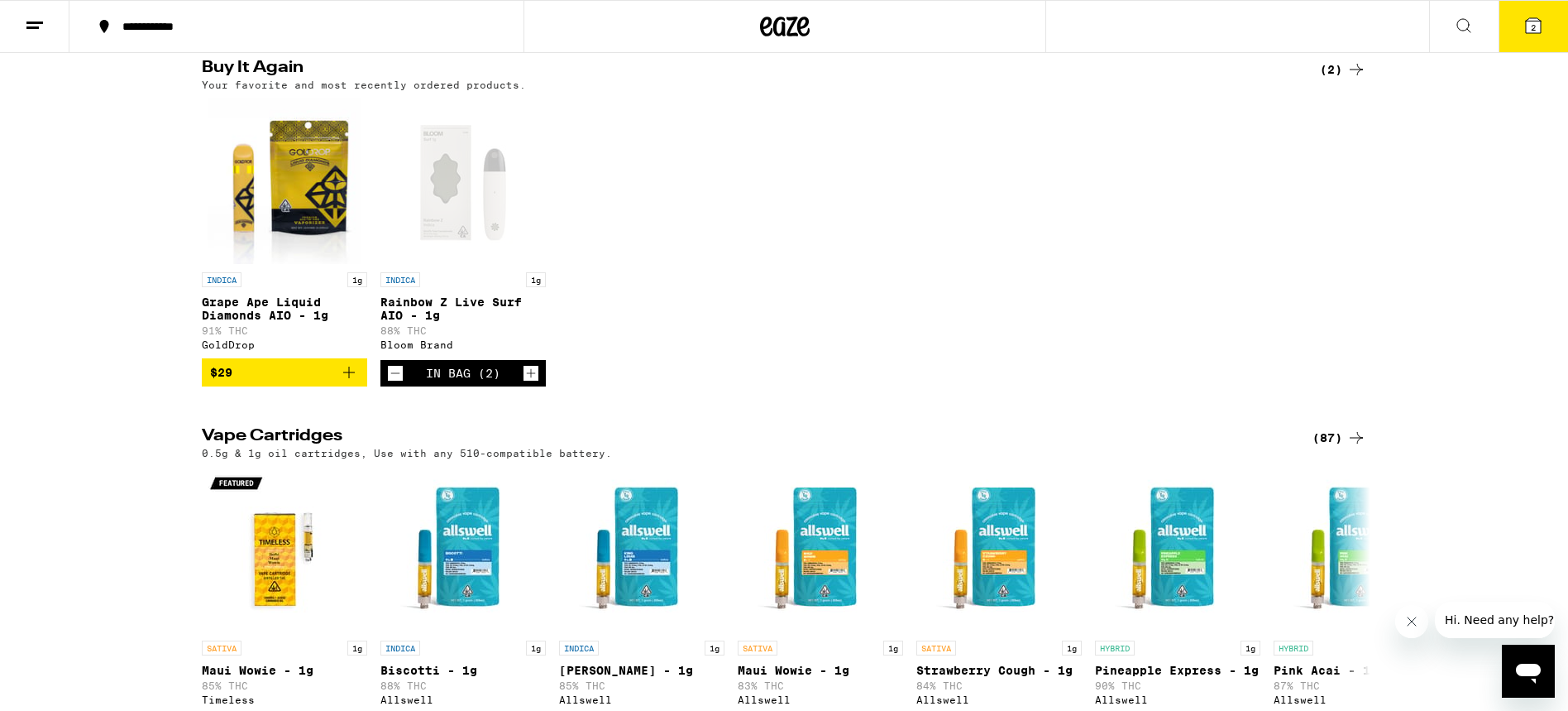
scroll to position [187, 0]
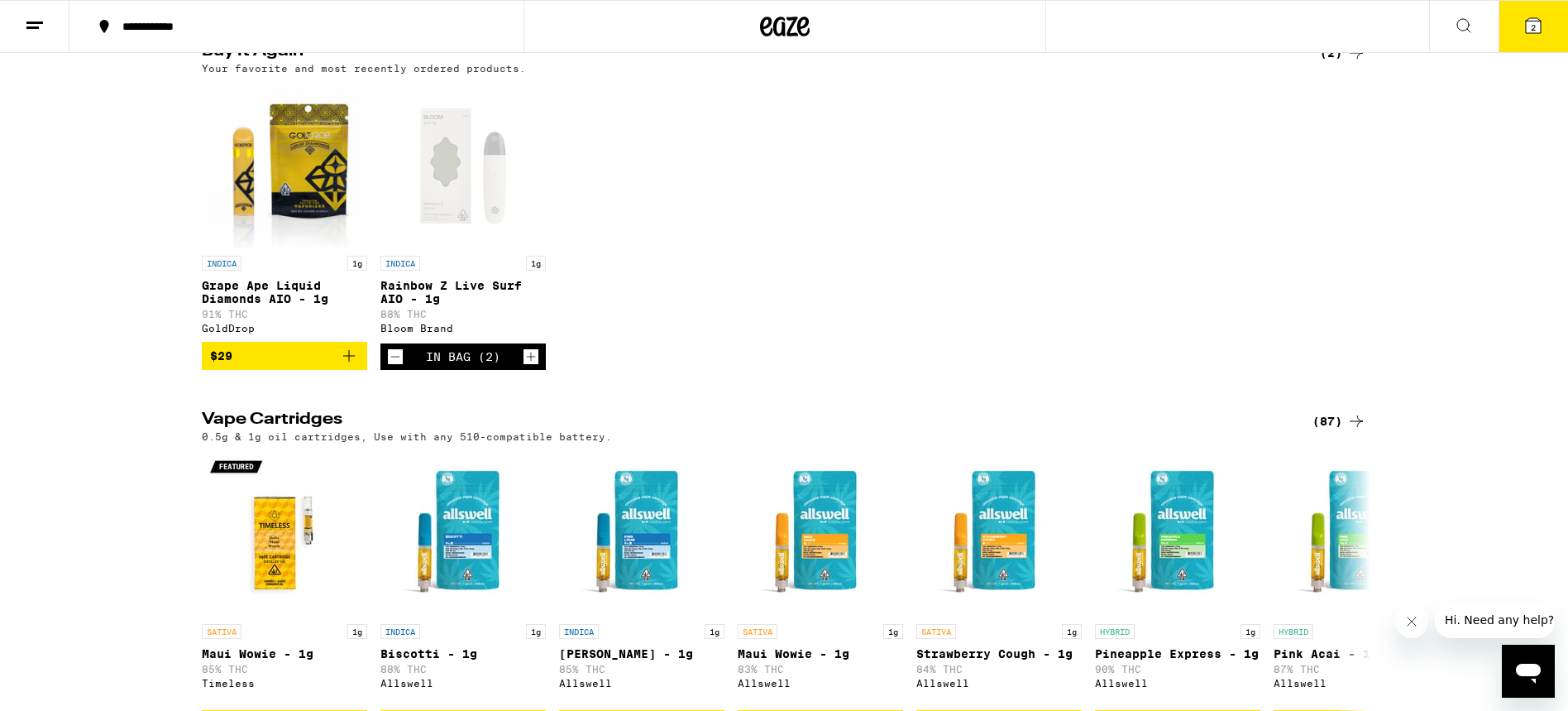
click at [297, 141] on img "Open page for Grape Ape Liquid Diamonds AIO - 1g from GoldDrop" at bounding box center [284, 165] width 153 height 166
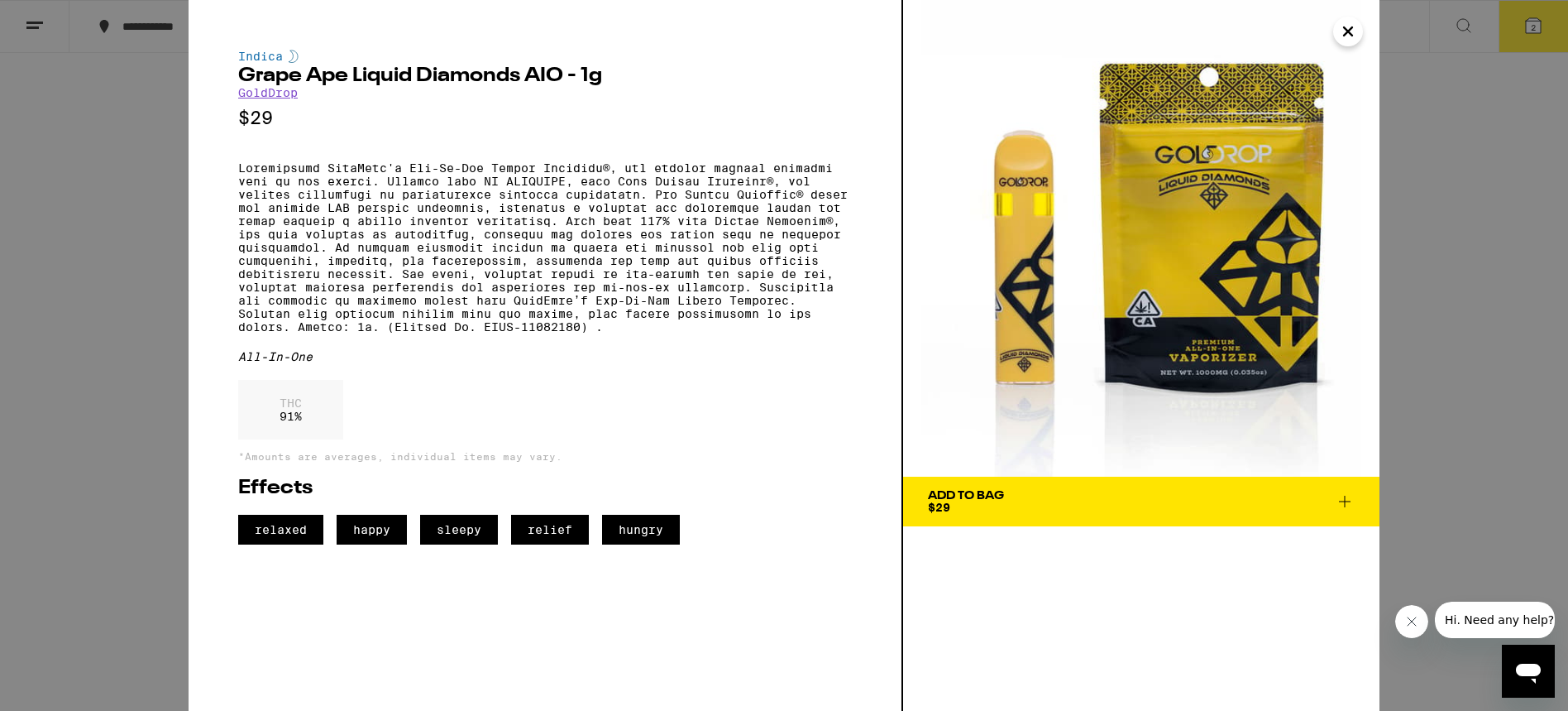
click at [1345, 29] on icon "Close" at bounding box center [1348, 31] width 9 height 9
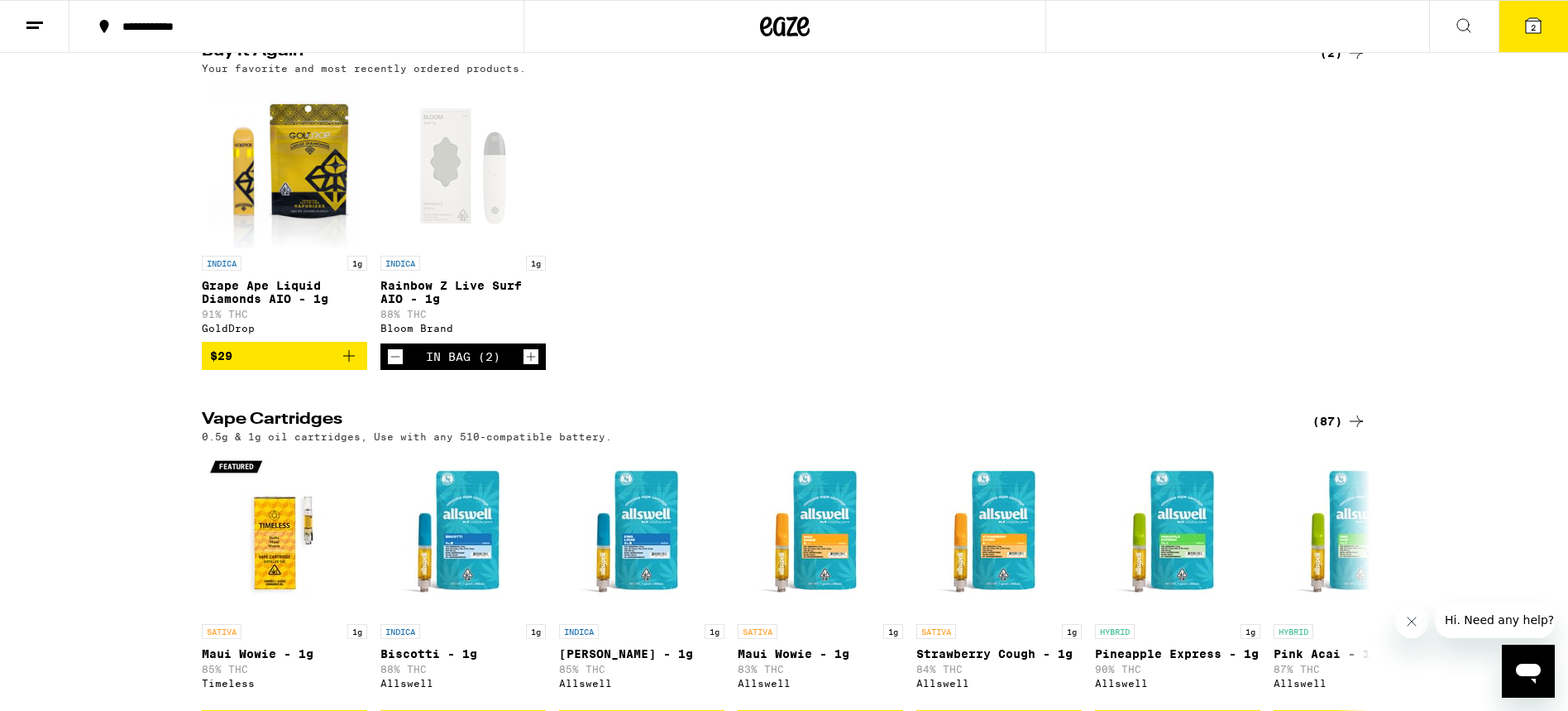
click at [349, 361] on icon "Add to bag" at bounding box center [349, 356] width 12 height 12
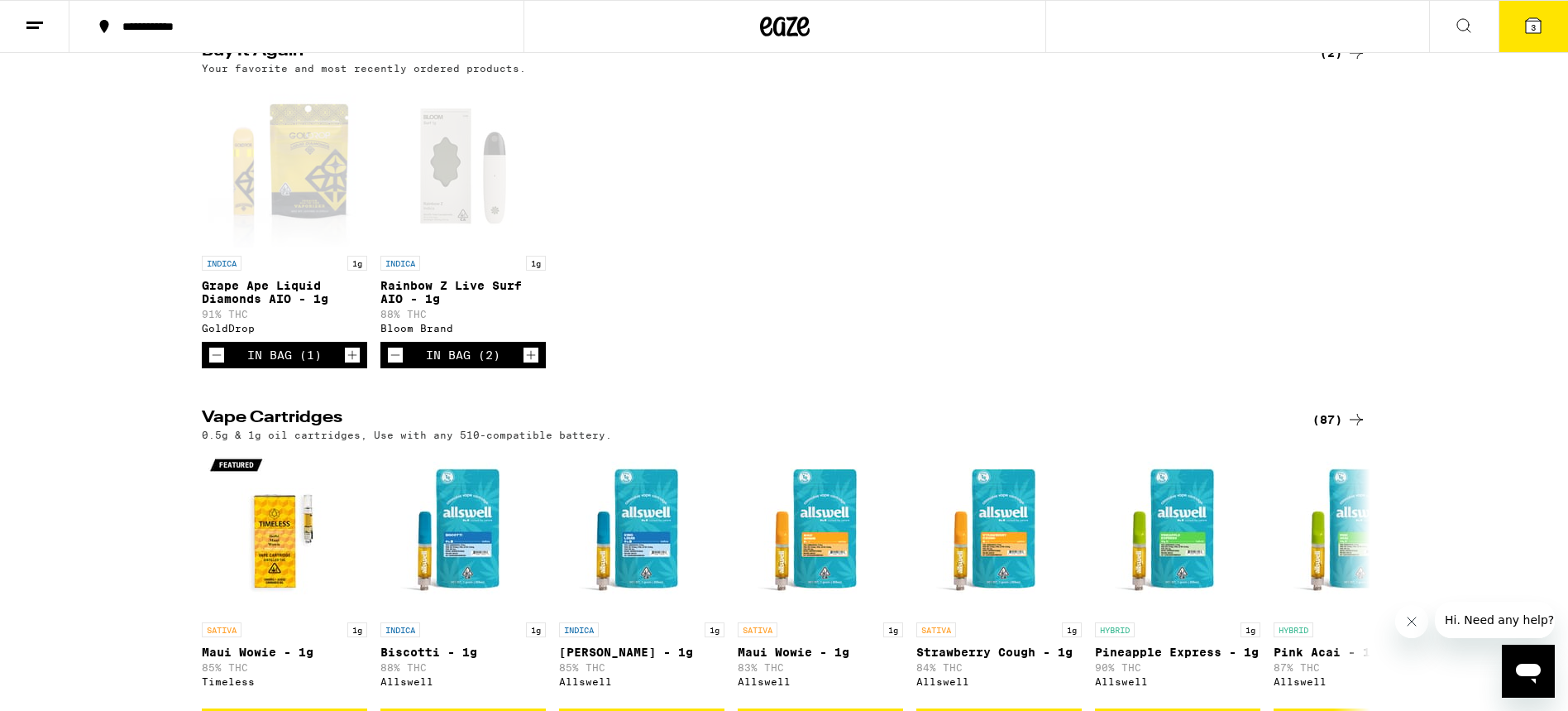
click at [353, 365] on icon "Increment" at bounding box center [352, 355] width 14 height 20
click at [220, 365] on icon "Decrement" at bounding box center [216, 355] width 14 height 20
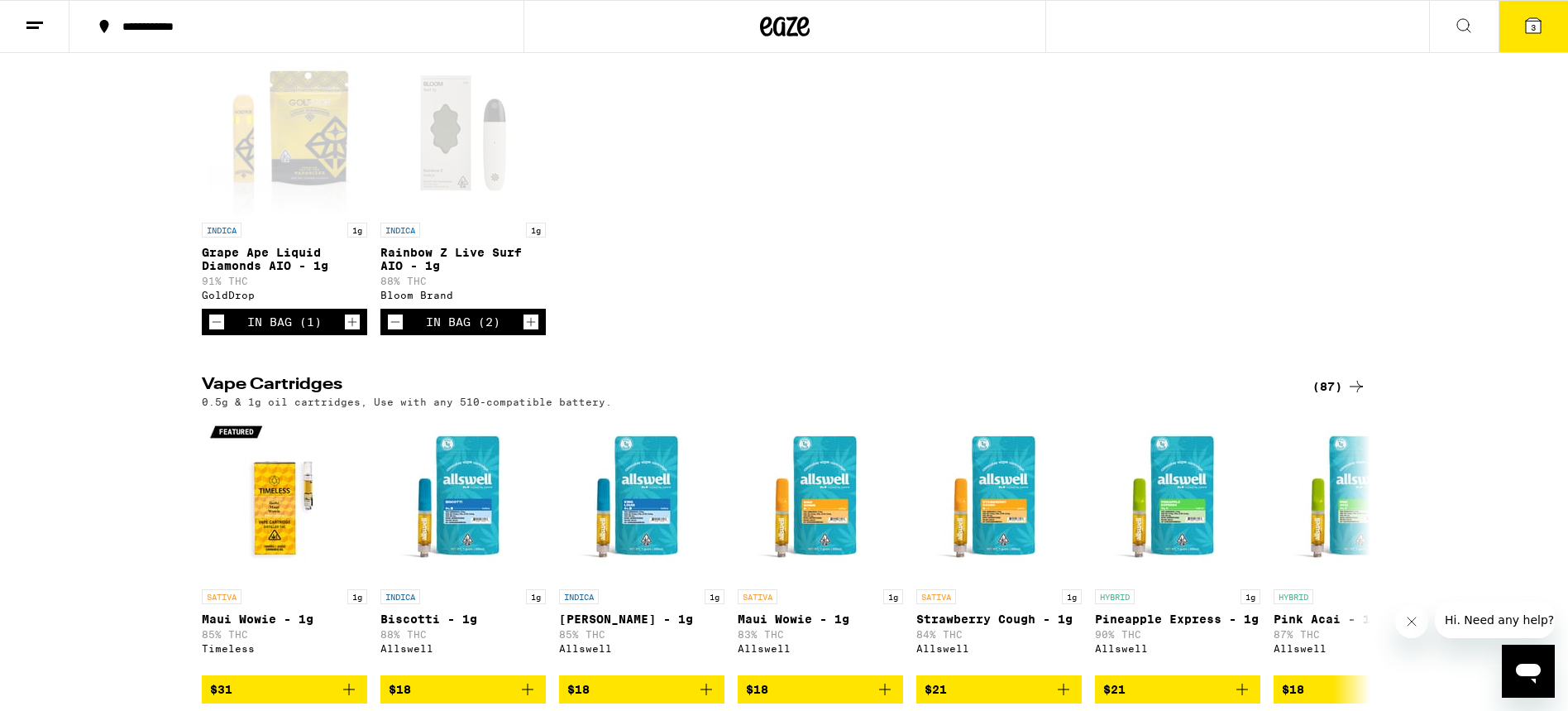
scroll to position [224, 0]
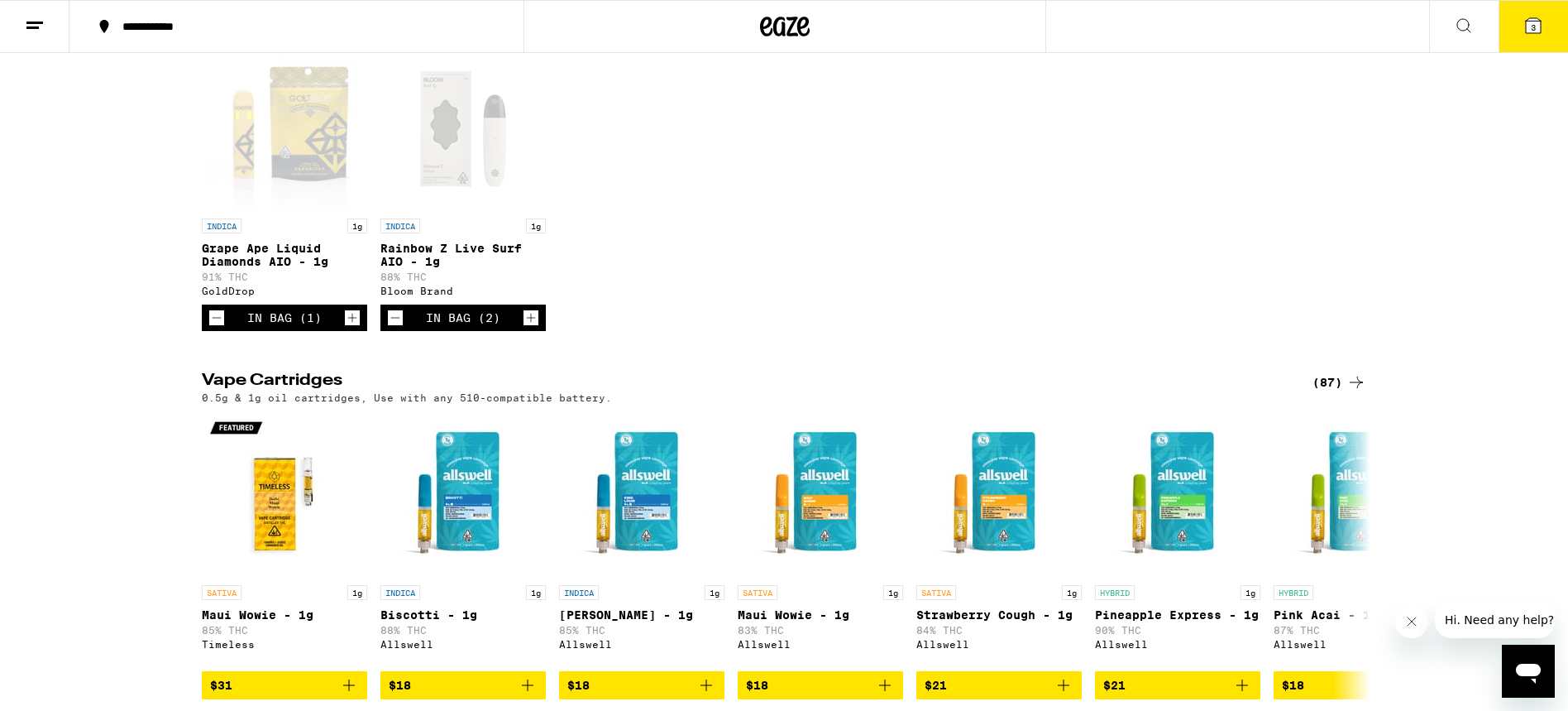
click at [389, 328] on icon "Decrement" at bounding box center [395, 317] width 14 height 20
click at [390, 328] on icon "Decrement" at bounding box center [395, 317] width 14 height 20
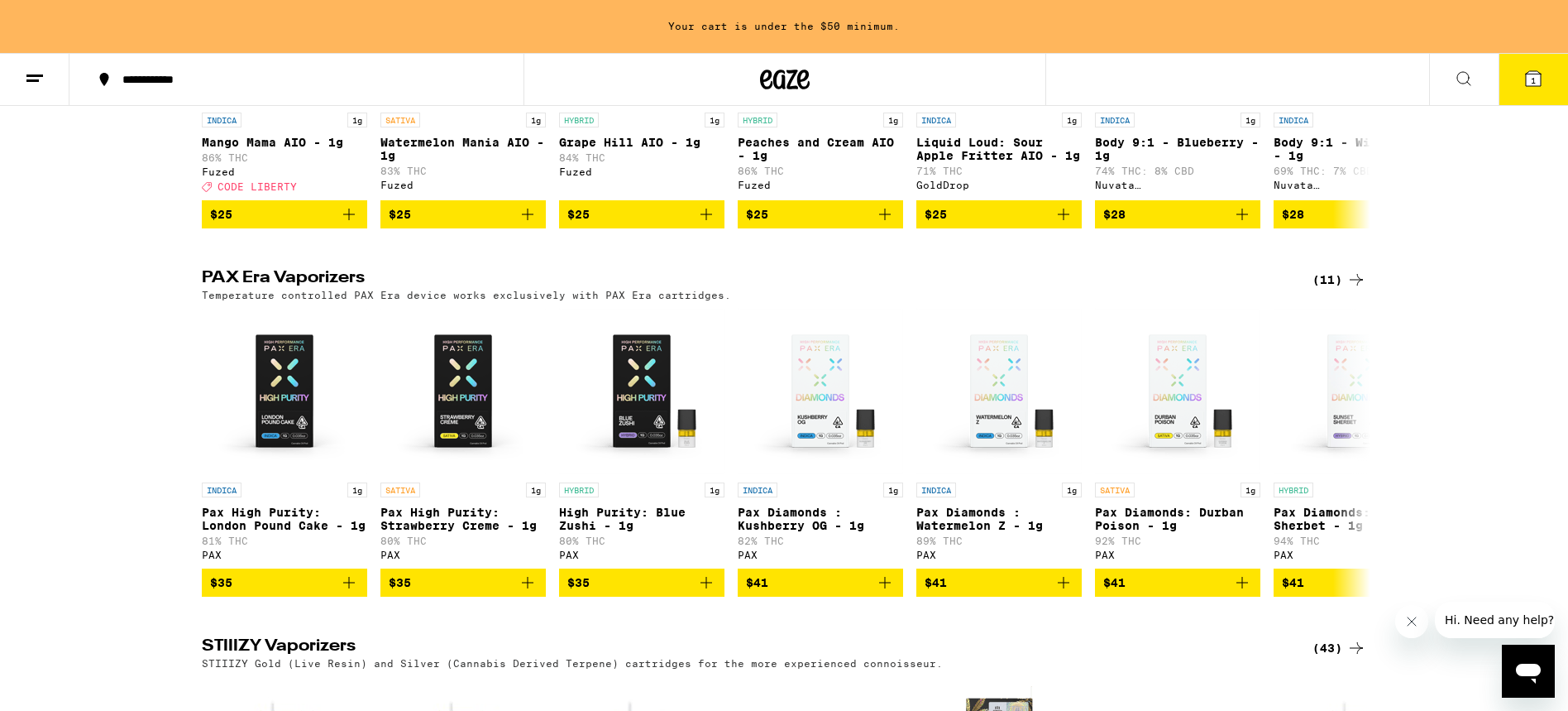
scroll to position [1123, 0]
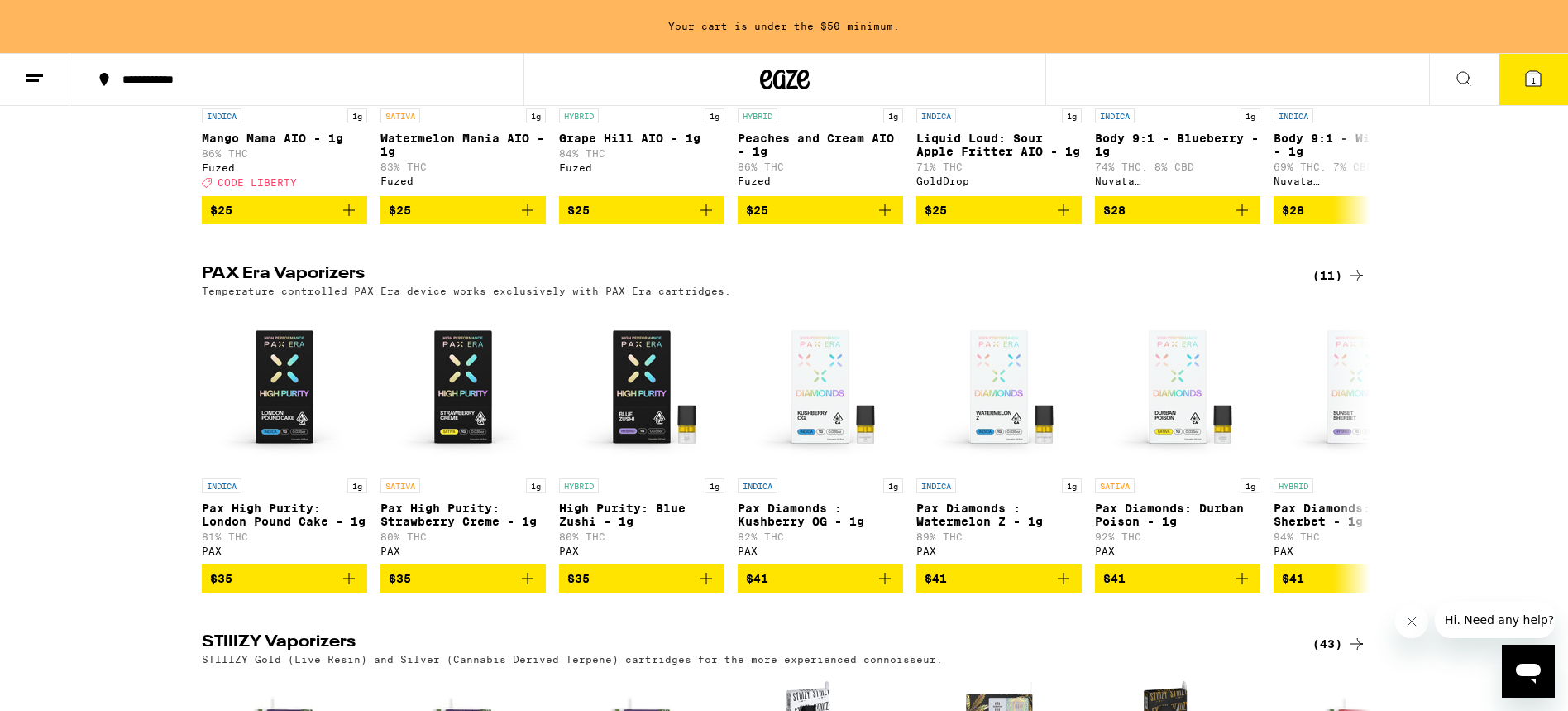
click at [1360, 285] on icon at bounding box center [1356, 276] width 20 height 20
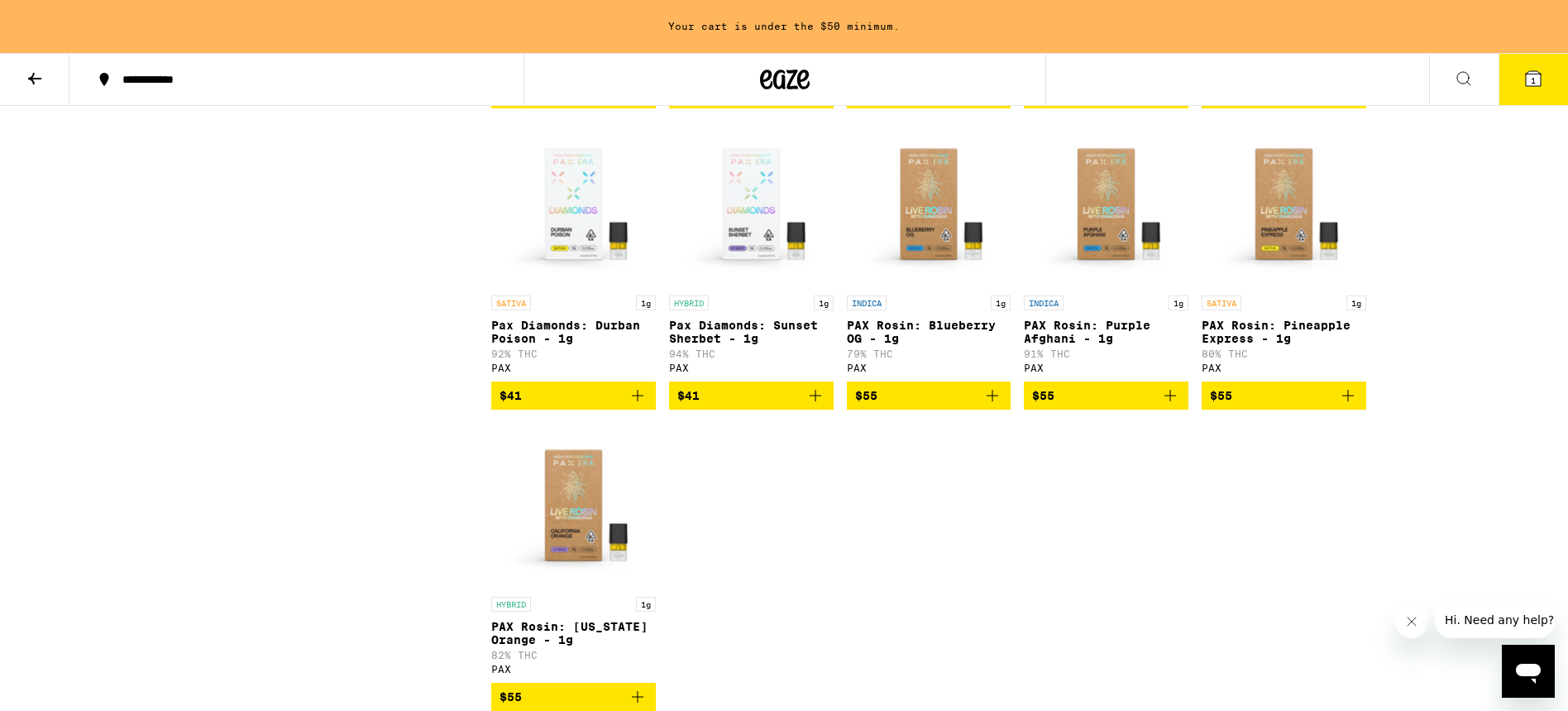
scroll to position [446, 0]
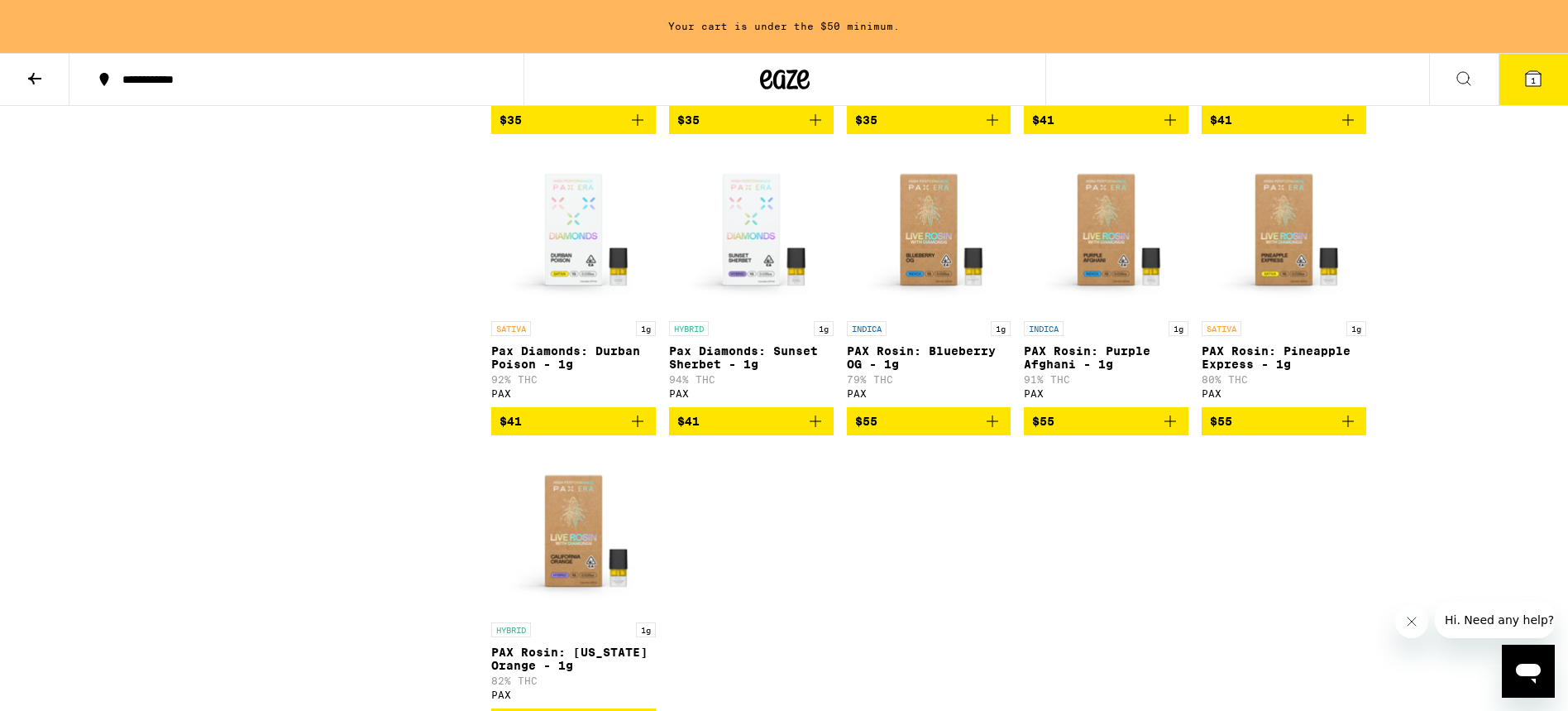
click at [1169, 431] on icon "Add to bag" at bounding box center [1170, 421] width 20 height 20
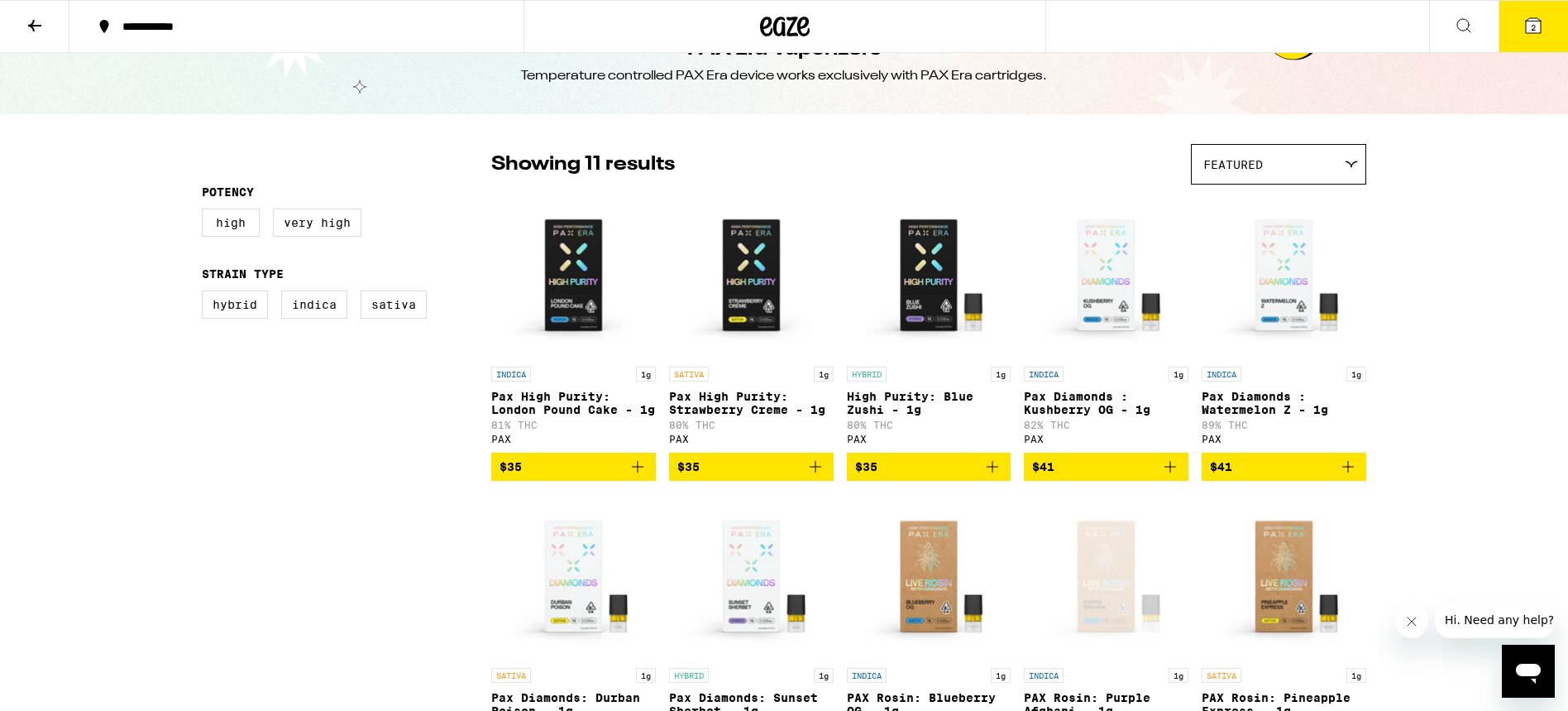
scroll to position [0, 0]
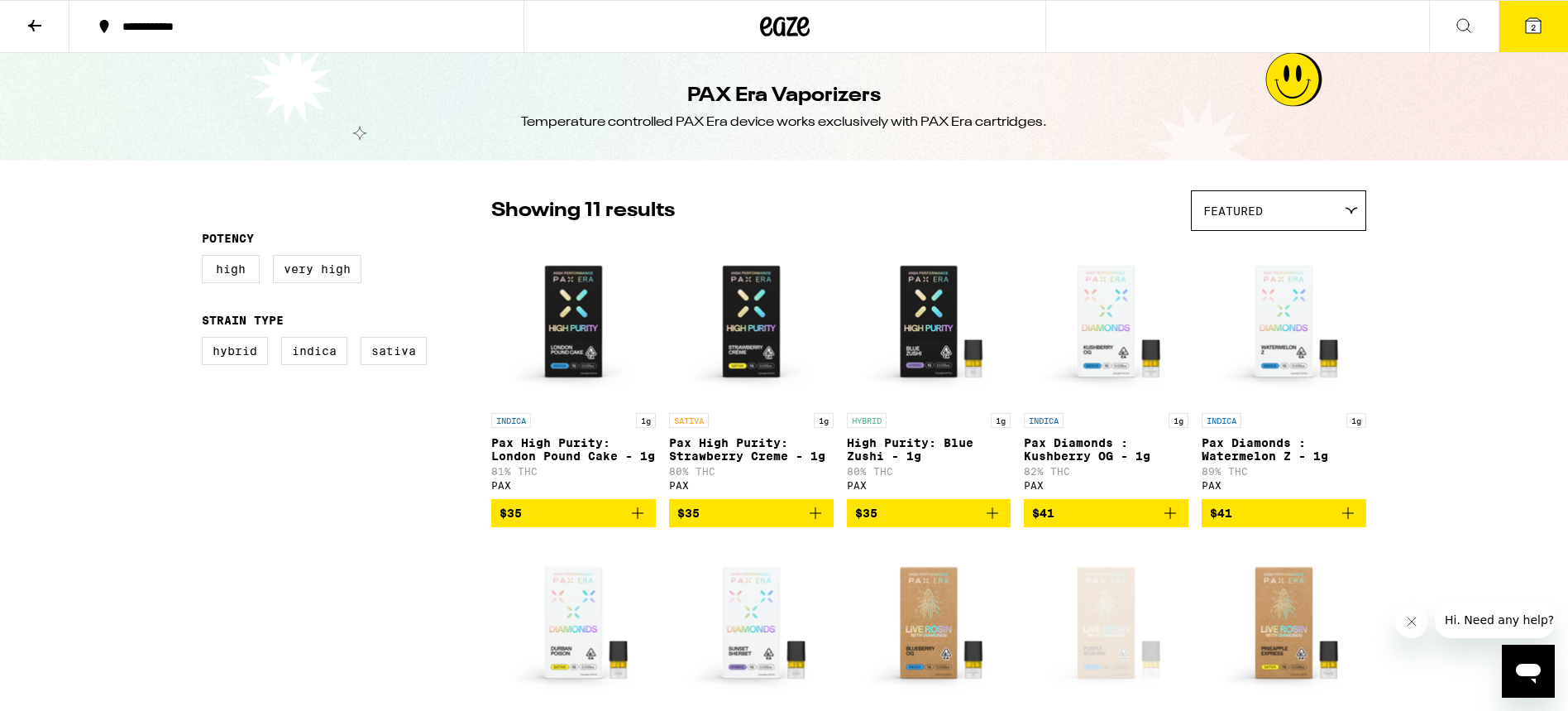
click at [39, 22] on icon at bounding box center [35, 25] width 20 height 20
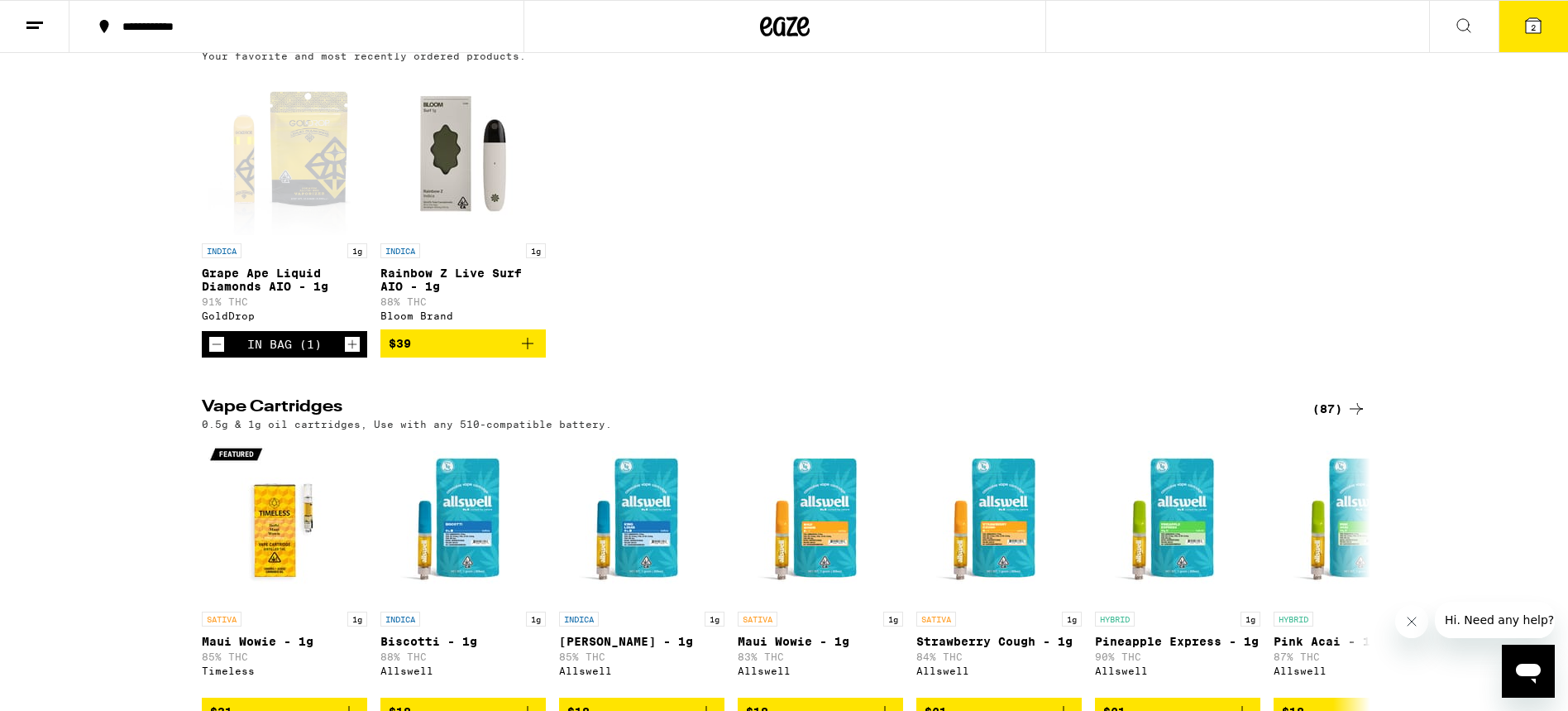
scroll to position [200, 0]
